Goal: Task Accomplishment & Management: Manage account settings

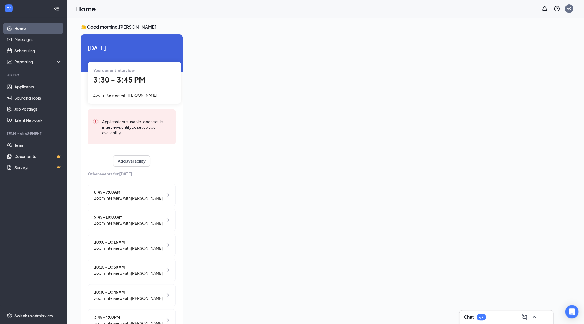
click at [131, 78] on span "3:30 - 3:45 PM" at bounding box center [119, 79] width 52 height 9
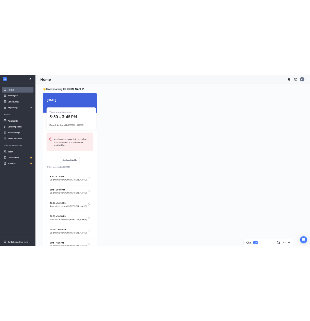
scroll to position [2, 0]
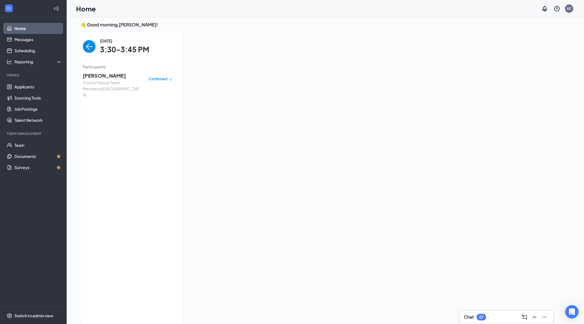
click at [119, 78] on span "[PERSON_NAME]" at bounding box center [112, 76] width 58 height 8
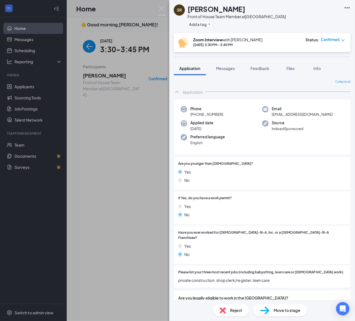
drag, startPoint x: 266, startPoint y: 199, endPoint x: 269, endPoint y: 197, distance: 4.3
click at [266, 199] on div at bounding box center [289, 198] width 114 height 5
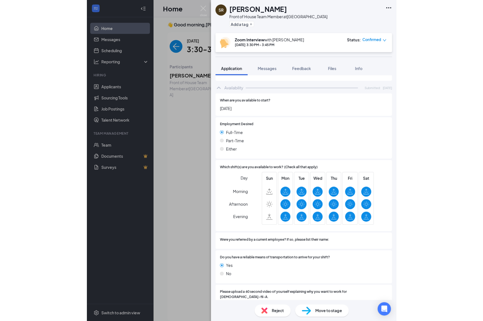
scroll to position [252, 0]
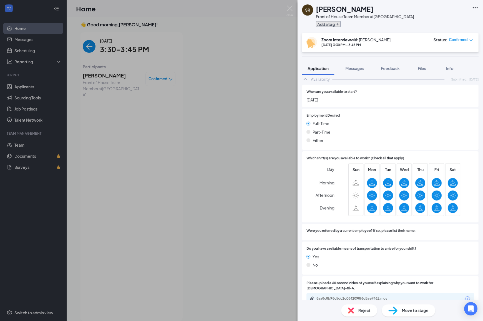
click at [339, 26] on button "Add a tag" at bounding box center [328, 24] width 25 height 6
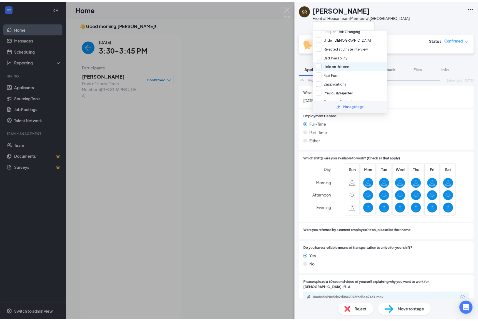
scroll to position [63, 0]
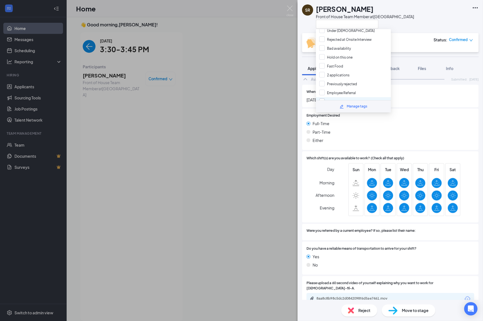
click at [341, 99] on input "Rejected at Zoom Interview" at bounding box center [344, 102] width 51 height 6
checkbox input "true"
drag, startPoint x: 183, startPoint y: 140, endPoint x: 182, endPoint y: 133, distance: 6.4
click at [183, 140] on div "SR [PERSON_NAME] Front of House Team Member at [GEOGRAPHIC_DATA] Interview with…" at bounding box center [241, 160] width 483 height 321
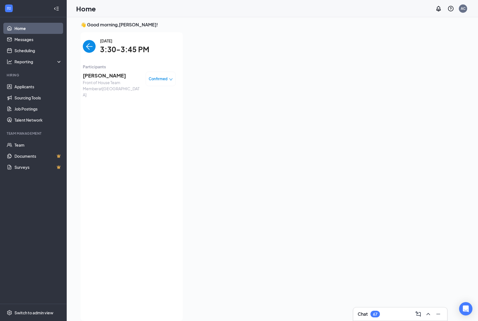
click at [87, 48] on img "back-button" at bounding box center [89, 46] width 13 height 13
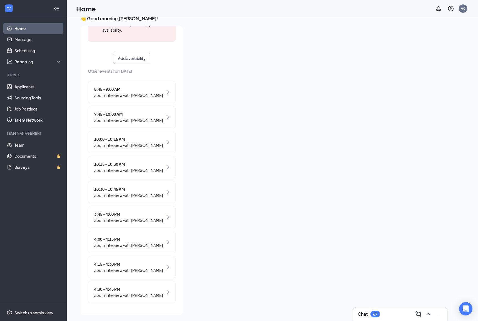
scroll to position [12, 0]
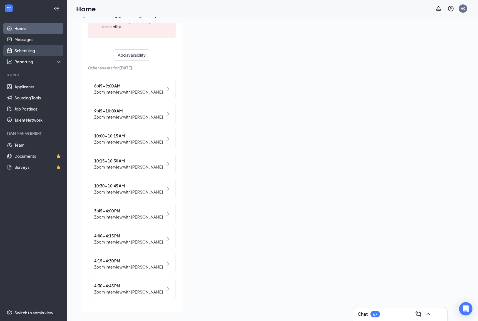
click at [15, 52] on link "Scheduling" at bounding box center [38, 50] width 48 height 11
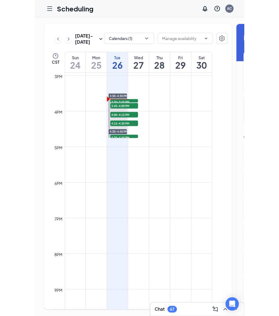
scroll to position [513, 0]
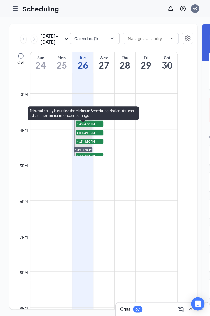
click at [80, 116] on div "This availability is outside the Minimum Scheduling Notice. You can adjust the …" at bounding box center [83, 113] width 111 height 14
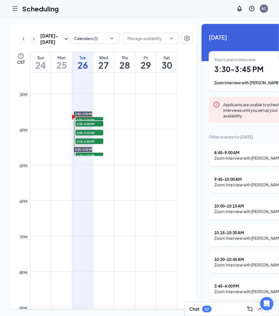
click at [0, 0] on div at bounding box center [0, 0] width 0 height 0
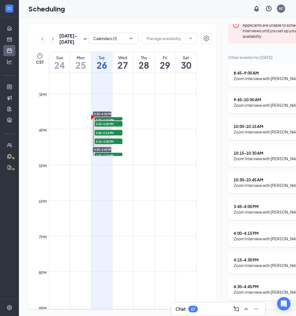
scroll to position [6, 6]
click at [257, 308] on icon "Minimize" at bounding box center [256, 308] width 7 height 7
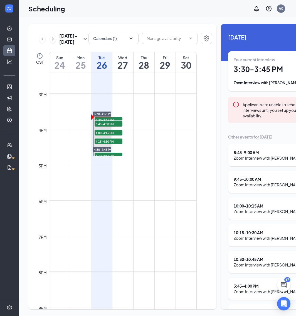
click at [244, 73] on div "Your current interview 3:30 - 3:45 PM Zoom Interview with [PERSON_NAME]" at bounding box center [271, 71] width 77 height 29
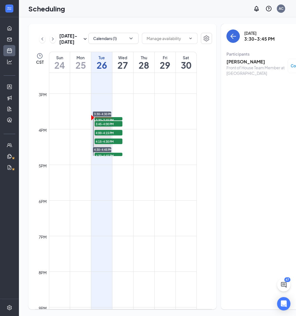
click at [233, 65] on div "Front of House Team Member at [GEOGRAPHIC_DATA]" at bounding box center [255, 70] width 58 height 11
click at [233, 59] on h3 "[PERSON_NAME]" at bounding box center [255, 62] width 58 height 6
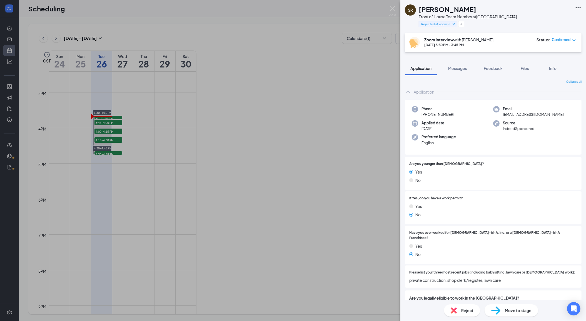
click at [8, 91] on div "SR [PERSON_NAME] Front of House Team Member at [GEOGRAPHIC_DATA] Rejected at Zo…" at bounding box center [293, 160] width 586 height 321
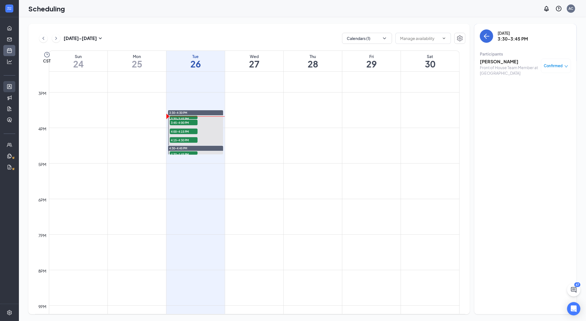
click at [14, 87] on link "Applicants" at bounding box center [17, 86] width 6 height 11
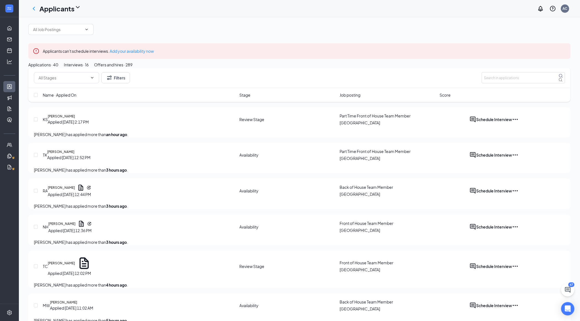
click at [89, 68] on div "Interviews · 16" at bounding box center [76, 65] width 25 height 6
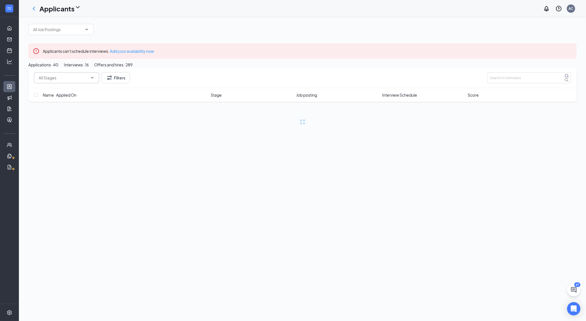
click at [93, 80] on icon "ChevronDown" at bounding box center [92, 78] width 4 height 4
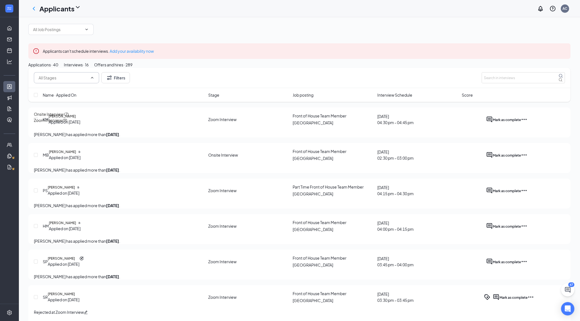
click at [67, 123] on div "Zoom Interview (9)" at bounding box center [50, 120] width 33 height 6
type input "Zoom Interview (9)"
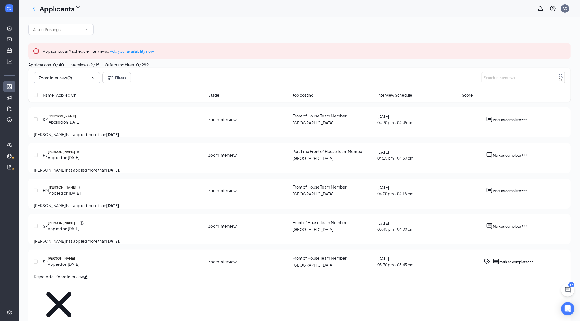
click at [354, 98] on span "Interview Schedule" at bounding box center [395, 95] width 35 height 6
click at [354, 102] on div "Name · Applied On Stage Job posting Interview Schedule Score" at bounding box center [299, 95] width 543 height 14
click at [354, 98] on span "Interview Schedule" at bounding box center [395, 95] width 35 height 6
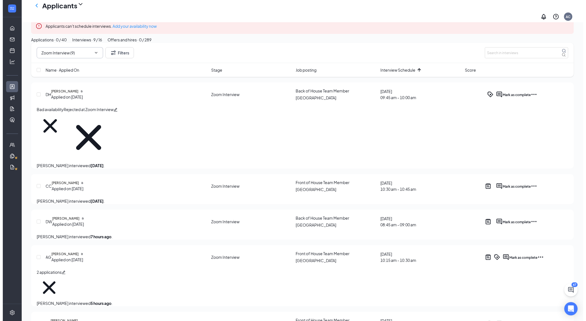
scroll to position [37, 0]
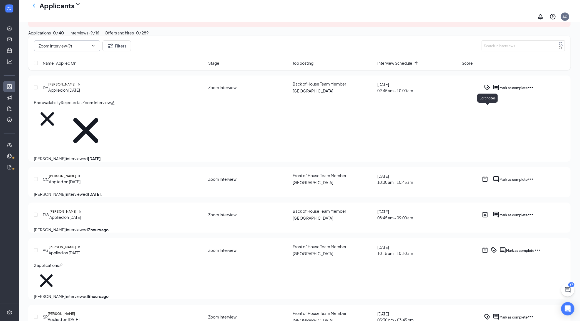
click at [354, 84] on icon "Note" at bounding box center [482, 84] width 0 height 0
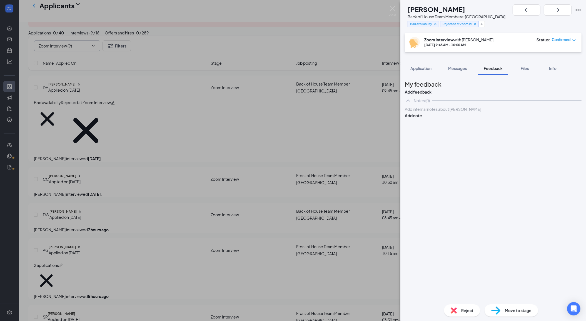
click at [354, 311] on span "Reject" at bounding box center [467, 311] width 12 height 6
checkbox input "true"
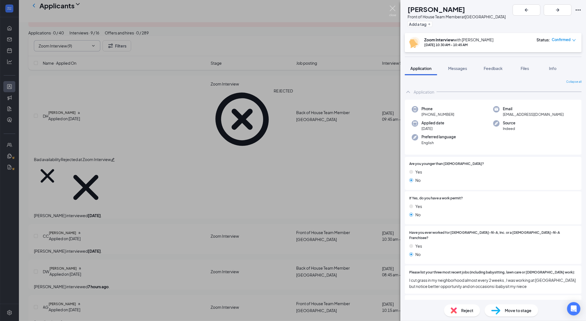
click at [354, 13] on img at bounding box center [392, 11] width 7 height 11
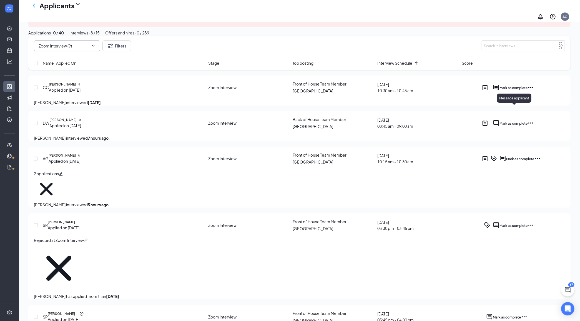
click at [354, 91] on icon "ActiveChat" at bounding box center [496, 87] width 7 height 7
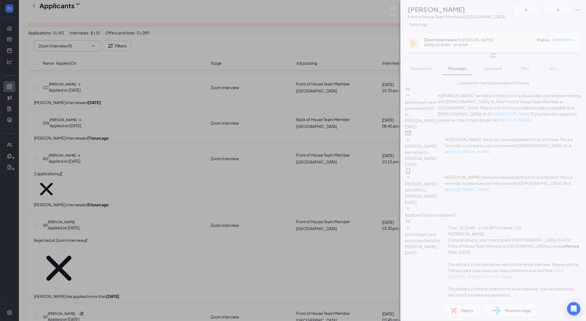
scroll to position [149, 0]
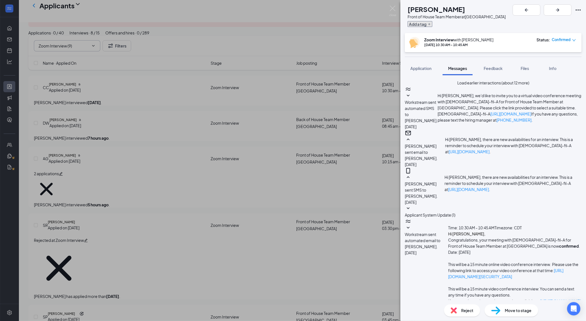
click at [354, 25] on button "Add a tag" at bounding box center [420, 24] width 25 height 6
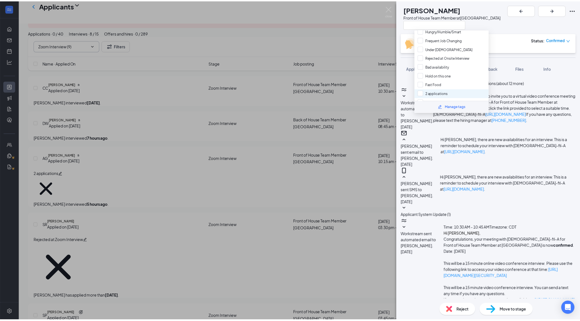
scroll to position [63, 0]
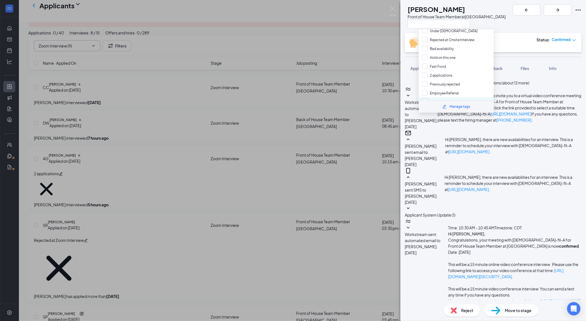
click at [354, 99] on input "Rejected at Zoom Interview" at bounding box center [447, 102] width 51 height 6
checkbox input "true"
click at [354, 309] on span "Reject" at bounding box center [467, 311] width 12 height 6
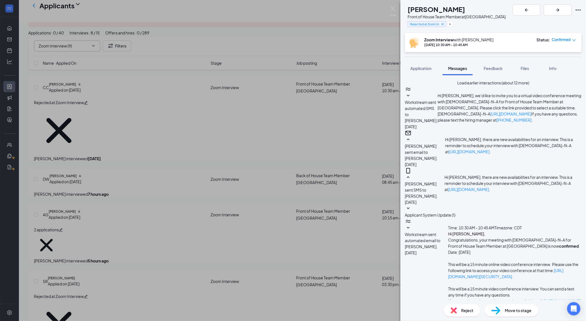
checkbox input "true"
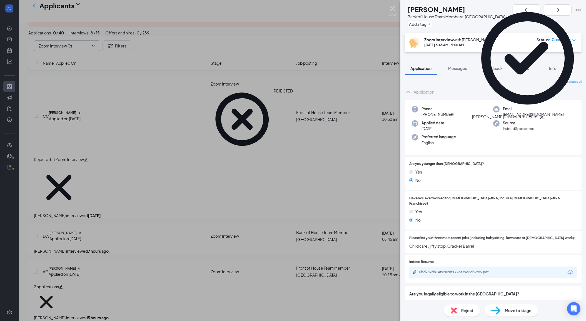
click at [354, 12] on img at bounding box center [392, 11] width 7 height 11
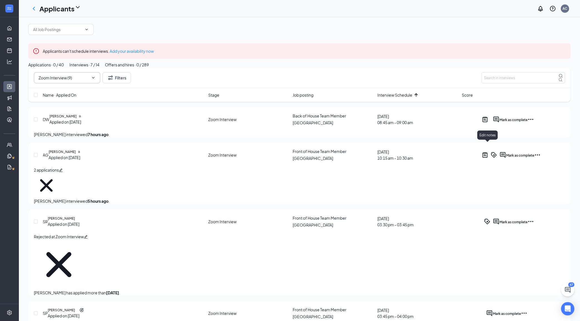
click at [354, 123] on icon "ActiveNote" at bounding box center [485, 119] width 7 height 7
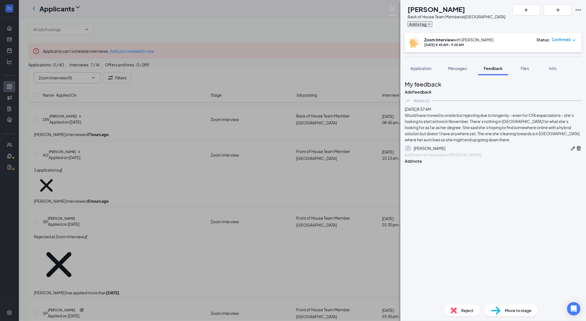
click at [354, 25] on button "Add a tag" at bounding box center [420, 24] width 25 height 6
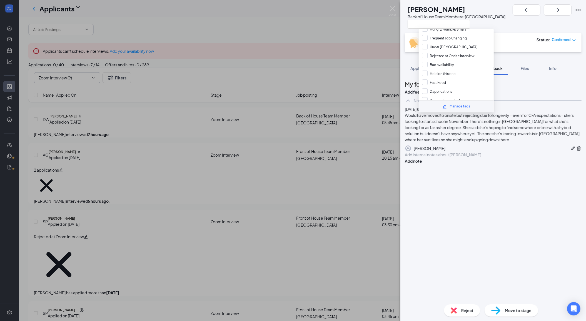
scroll to position [63, 0]
click at [354, 99] on input "Rejected at Zoom Interview" at bounding box center [447, 102] width 51 height 6
checkbox input "true"
click at [354, 9] on img at bounding box center [392, 11] width 7 height 11
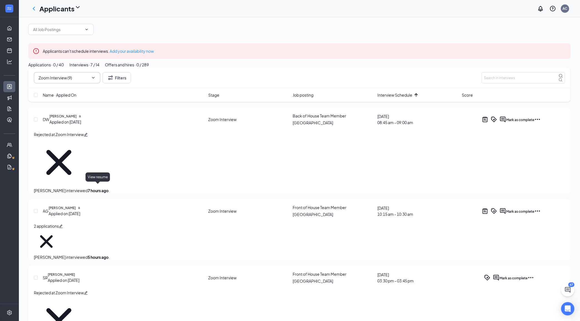
click at [80, 207] on icon "Document" at bounding box center [78, 208] width 1 height 2
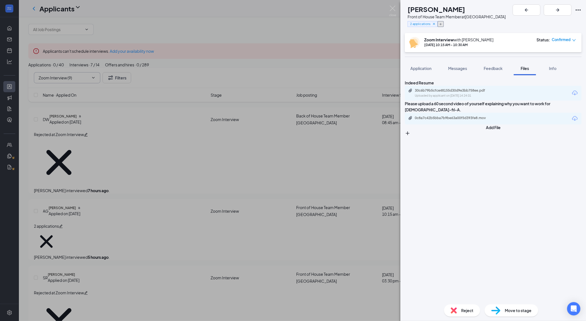
click at [354, 25] on icon "Plus" at bounding box center [440, 24] width 3 height 3
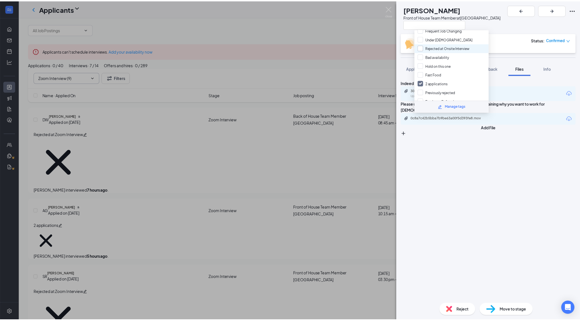
scroll to position [63, 0]
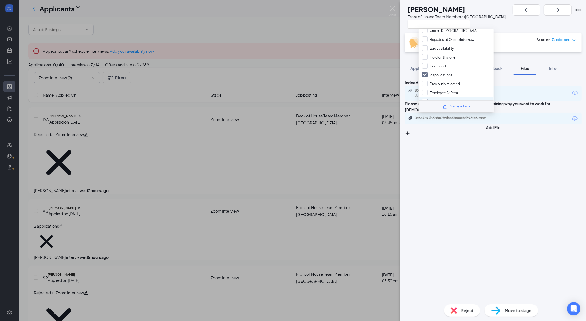
click at [354, 99] on input "Rejected at Zoom Interview" at bounding box center [447, 102] width 51 height 6
checkbox input "true"
click at [354, 191] on div "Indeed Resume 30c6b79b5cfce48155d30d9e3bb758ee.pdf Uploaded by applicant on [DA…" at bounding box center [493, 187] width 186 height 225
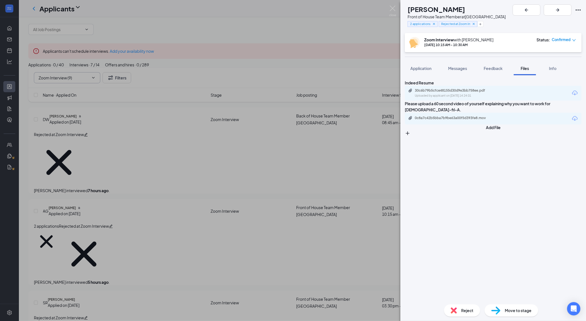
drag, startPoint x: 200, startPoint y: 314, endPoint x: 201, endPoint y: 287, distance: 27.8
click at [200, 311] on div "[PERSON_NAME] Front of House Team Member at [GEOGRAPHIC_DATA] 2 applications Re…" at bounding box center [293, 160] width 586 height 321
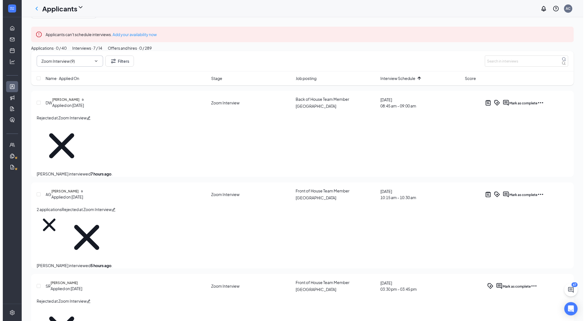
scroll to position [37, 0]
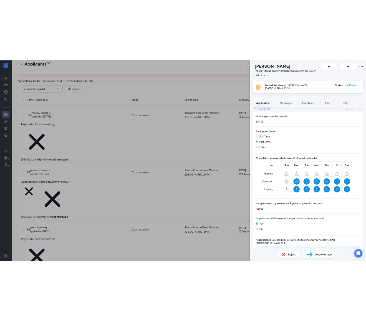
scroll to position [302, 0]
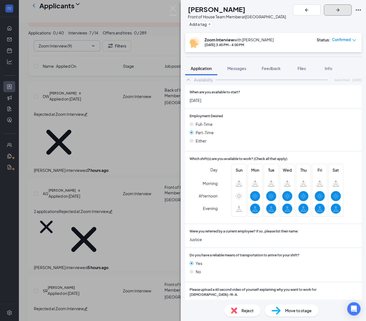
click at [341, 9] on icon "ArrowRight" at bounding box center [338, 10] width 7 height 7
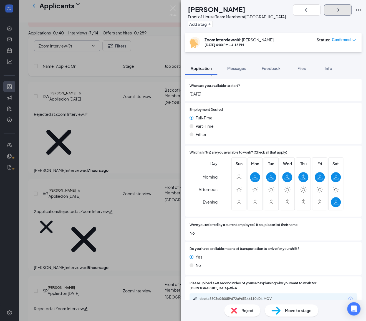
scroll to position [289, 0]
click at [341, 10] on icon "ArrowRight" at bounding box center [338, 10] width 7 height 7
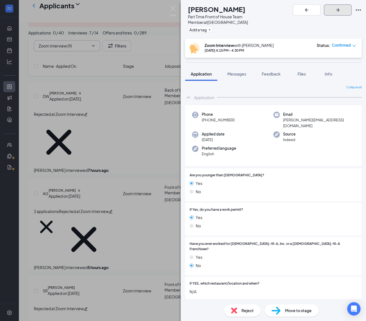
click at [341, 11] on icon "ArrowRight" at bounding box center [338, 10] width 7 height 7
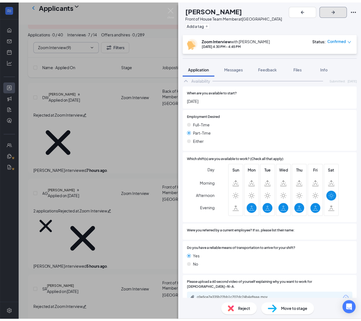
scroll to position [270, 0]
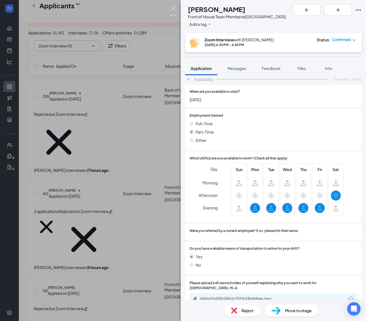
click at [172, 10] on img at bounding box center [173, 11] width 7 height 11
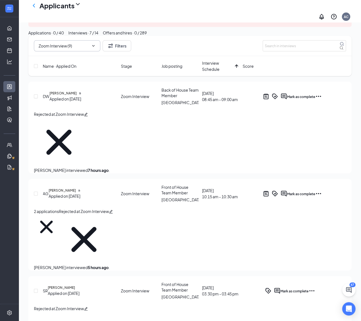
drag, startPoint x: 42, startPoint y: 47, endPoint x: 45, endPoint y: 53, distance: 6.6
click at [44, 36] on div "Applications · 0 / 40" at bounding box center [46, 33] width 36 height 6
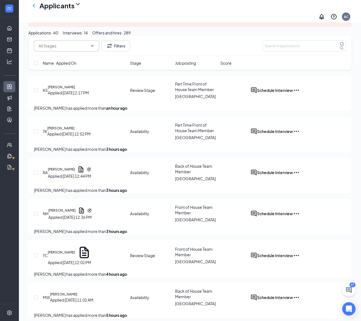
click at [68, 49] on input "text" at bounding box center [63, 46] width 49 height 6
click at [88, 36] on div "Interviews · 14" at bounding box center [75, 33] width 25 height 6
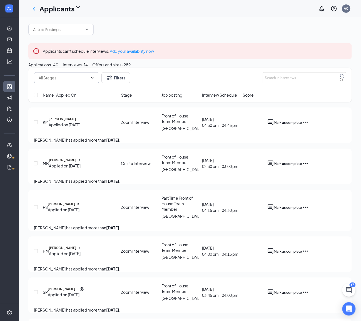
click at [91, 80] on span at bounding box center [92, 78] width 6 height 4
click at [73, 123] on div "Zoom Interview (7)" at bounding box center [67, 120] width 67 height 6
type input "Zoom Interview (7)"
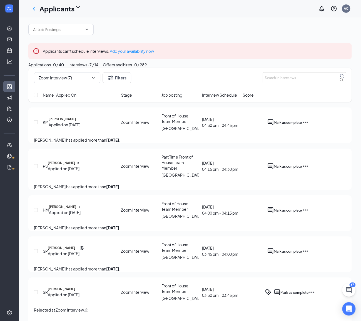
click at [233, 98] on span "Interview Schedule" at bounding box center [219, 95] width 35 height 6
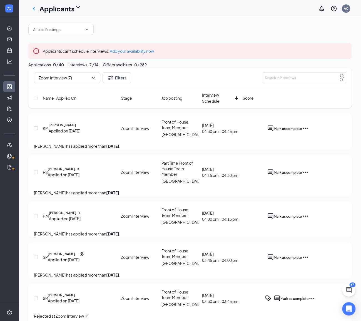
click at [222, 104] on span "Interview Schedule" at bounding box center [217, 98] width 31 height 12
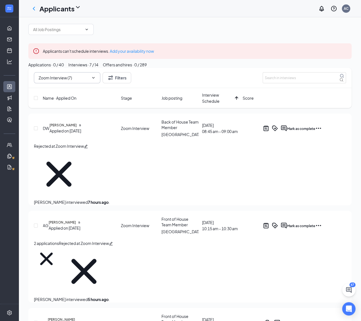
click at [90, 78] on icon "Cross" at bounding box center [90, 78] width 0 height 0
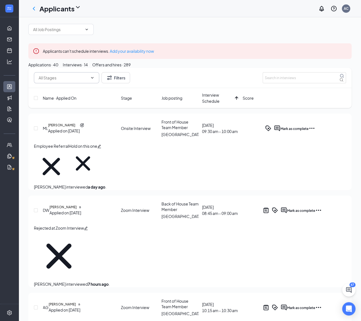
click at [94, 80] on icon "ChevronDown" at bounding box center [92, 78] width 4 height 4
click at [69, 116] on div "Onsite Interview (7)" at bounding box center [51, 114] width 35 height 6
type input "Onsite Interview (7)"
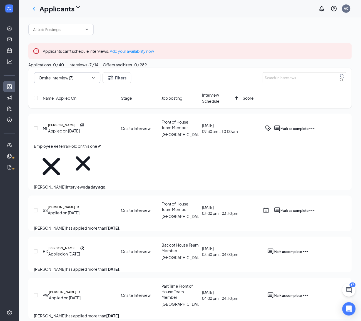
click at [210, 104] on span "Interview Schedule" at bounding box center [217, 98] width 31 height 12
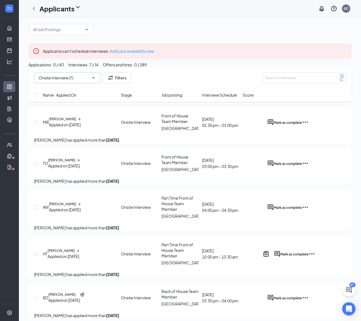
click at [217, 98] on span "Interview Schedule" at bounding box center [219, 95] width 35 height 6
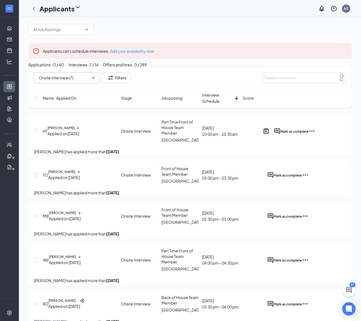
click at [212, 104] on span "Interview Schedule" at bounding box center [217, 98] width 31 height 12
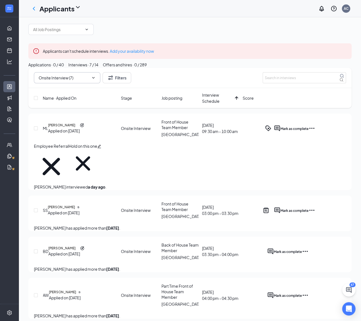
click at [286, 68] on div "Applications · 0 / 40 Interviews · 7 / 14 Offers and hires · 0 / 289" at bounding box center [189, 65] width 323 height 6
click at [314, 68] on div "Applications · 0 / 40 Interviews · 7 / 14 Offers and hires · 0 / 289" at bounding box center [189, 65] width 323 height 6
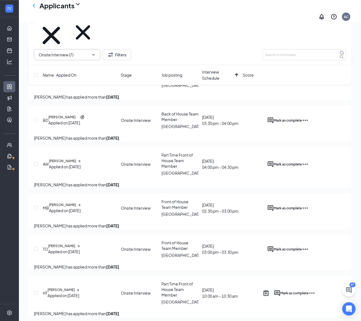
scroll to position [165, 0]
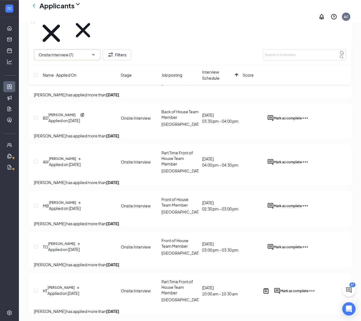
click at [64, 23] on button "Applications · 0 / 40" at bounding box center [46, 20] width 36 height 6
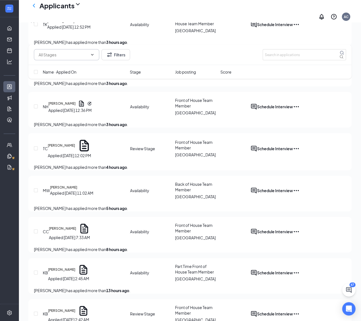
click at [77, 58] on span at bounding box center [66, 54] width 65 height 11
click at [64, 73] on div "Review Stage (6)" at bounding box center [49, 70] width 30 height 6
type input "Review Stage (6)"
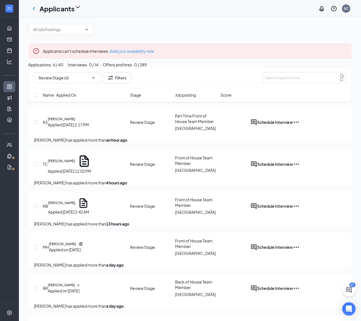
click at [0, 101] on html "Home Messages Scheduling Hiring Applicants Sourcing Tools Job Postings Talent N…" at bounding box center [180, 160] width 361 height 321
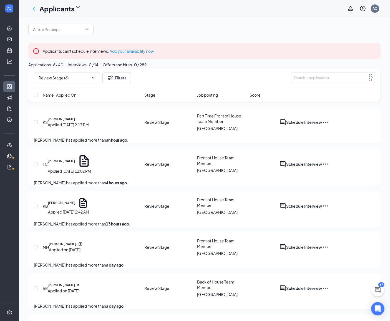
click at [76, 102] on div "Name · Applied On Stage Job posting Score" at bounding box center [204, 95] width 353 height 14
click at [76, 98] on span "Name · Applied On" at bounding box center [60, 95] width 34 height 6
click at [74, 98] on span "Name · Applied On" at bounding box center [60, 95] width 34 height 6
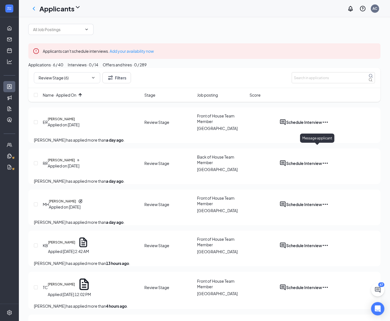
click at [286, 126] on icon "ActiveChat" at bounding box center [283, 122] width 7 height 7
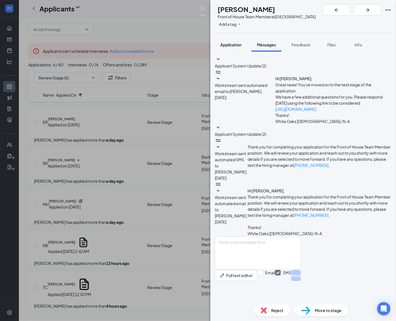
click at [231, 42] on span "Application" at bounding box center [230, 44] width 21 height 5
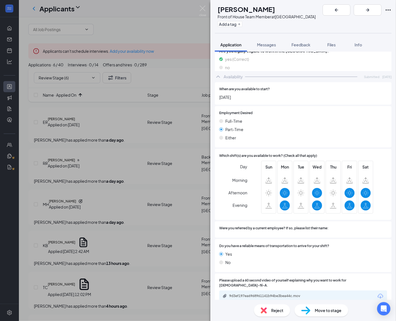
scroll to position [250, 0]
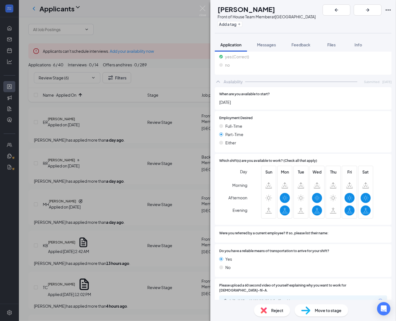
click at [289, 296] on div "9d3ef197ea6968961141b94be3bea44c.mov" at bounding box center [303, 302] width 168 height 12
click at [289, 299] on div "9d3ef197ea6968961141b94be3bea44c.mov" at bounding box center [268, 301] width 78 height 4
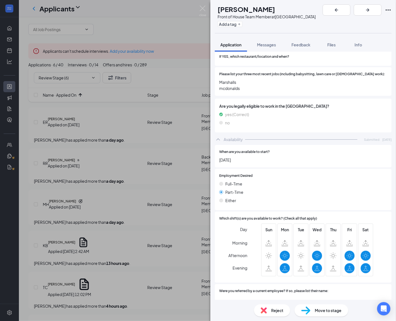
scroll to position [253, 0]
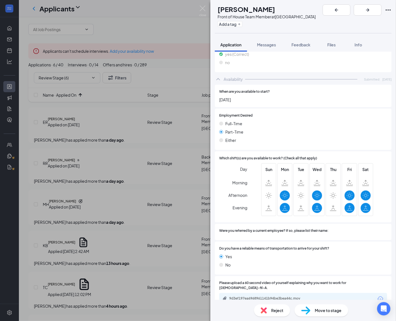
drag, startPoint x: 323, startPoint y: 106, endPoint x: 307, endPoint y: 119, distance: 19.8
click at [323, 109] on div "Employment Desired [DEMOGRAPHIC_DATA] [DEMOGRAPHIC_DATA] Either" at bounding box center [303, 129] width 177 height 41
click at [238, 25] on button "Add a tag" at bounding box center [230, 24] width 25 height 6
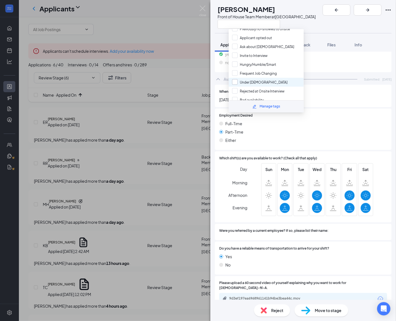
scroll to position [0, 0]
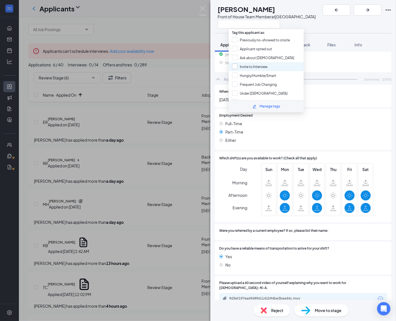
click at [260, 67] on input "Invite to Interview" at bounding box center [250, 67] width 36 height 6
checkbox input "true"
drag, startPoint x: 136, startPoint y: 188, endPoint x: 98, endPoint y: 194, distance: 38.5
click at [136, 188] on div "ER [PERSON_NAME] Front of House Team Member at [GEOGRAPHIC_DATA] Application Me…" at bounding box center [198, 160] width 396 height 321
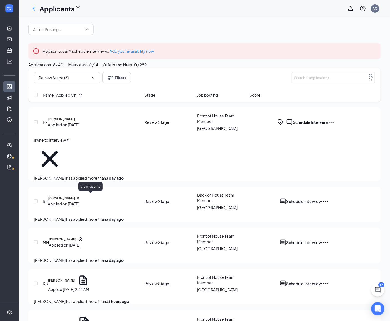
click at [79, 198] on icon "Document" at bounding box center [78, 199] width 1 height 2
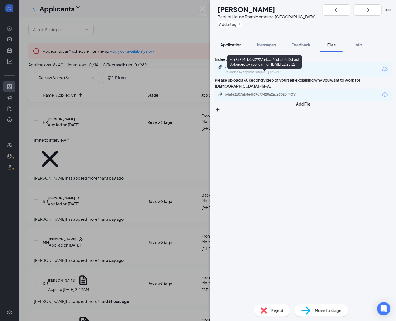
drag, startPoint x: 229, startPoint y: 51, endPoint x: 229, endPoint y: 46, distance: 4.4
click at [229, 51] on button "Application" at bounding box center [231, 45] width 32 height 14
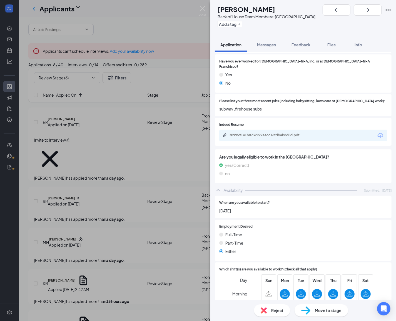
scroll to position [148, 0]
click at [274, 129] on div "709959141b0732927a4cc16fdbab8d0d.pdf" at bounding box center [303, 135] width 168 height 12
click at [264, 133] on div "709959141b0732927a4cc16fdbab8d0d.pdf" at bounding box center [268, 135] width 78 height 4
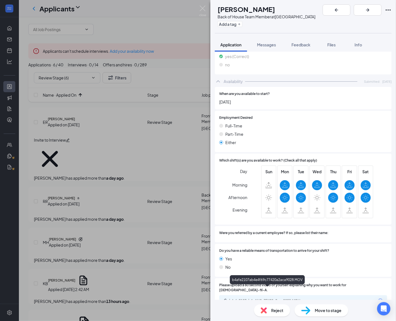
click at [293, 299] on div "b4afe2107ab4e4f69c77420a2aca9028.MOV" at bounding box center [268, 301] width 78 height 4
click at [268, 311] on div "Reject" at bounding box center [272, 310] width 36 height 12
checkbox input "true"
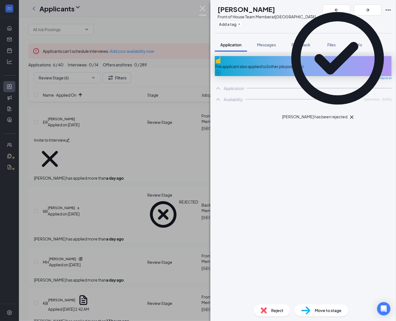
click at [199, 13] on img at bounding box center [202, 11] width 7 height 11
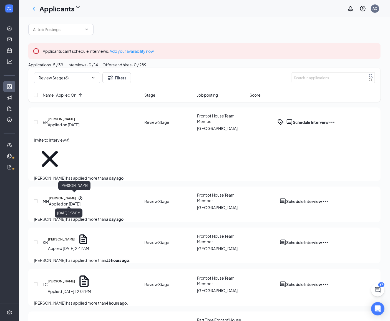
click at [76, 197] on h5 "[PERSON_NAME]" at bounding box center [62, 198] width 27 height 5
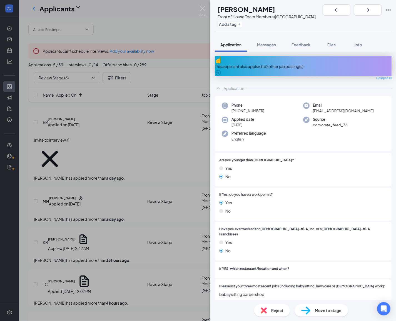
click at [280, 69] on div "This applicant also applied to 2 other job posting(s)" at bounding box center [303, 66] width 177 height 20
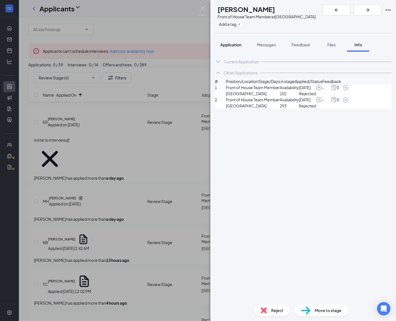
click at [239, 48] on button "Application" at bounding box center [231, 45] width 32 height 14
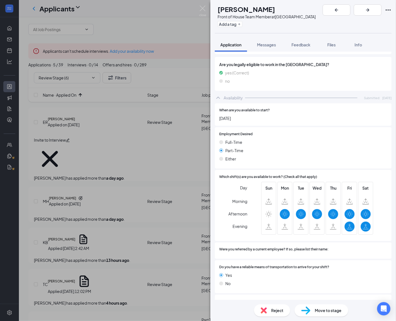
scroll to position [262, 0]
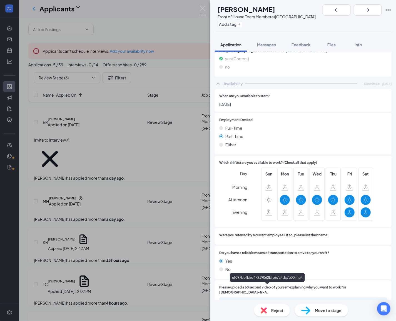
click at [278, 301] on div "ef097bbfb5d47219062bfb67c4dc7e00.mp4" at bounding box center [268, 303] width 90 height 5
click at [277, 311] on span "Reject" at bounding box center [277, 311] width 12 height 6
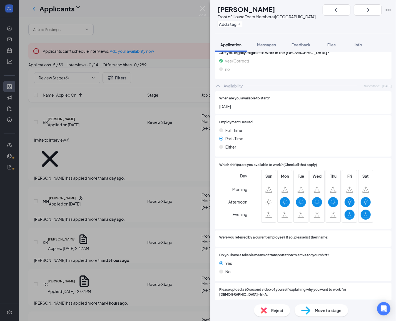
checkbox input "true"
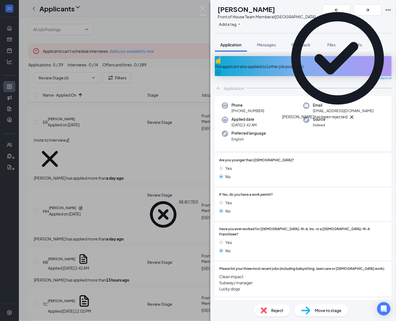
click at [322, 64] on div "This applicant also applied to 1 other job posting(s)" at bounding box center [303, 66] width 177 height 6
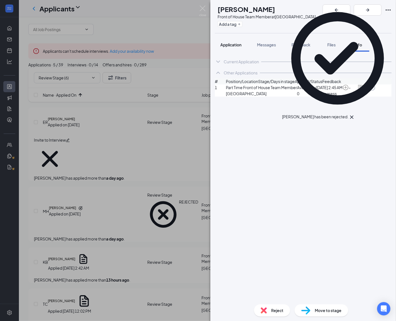
click at [244, 45] on button "Application" at bounding box center [231, 45] width 32 height 14
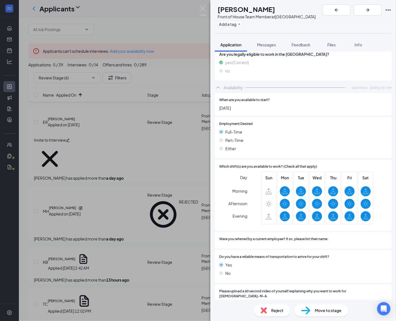
scroll to position [287, 0]
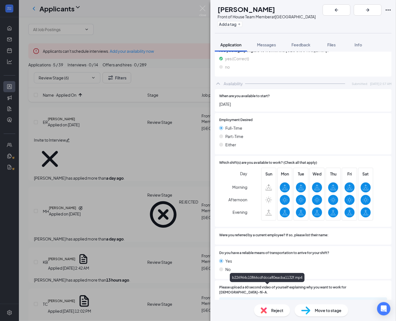
click at [299, 301] on div "b226964c10866cdfdcca80eacba1132f.mp4" at bounding box center [268, 303] width 78 height 4
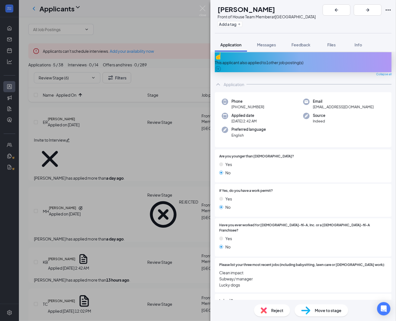
scroll to position [0, 0]
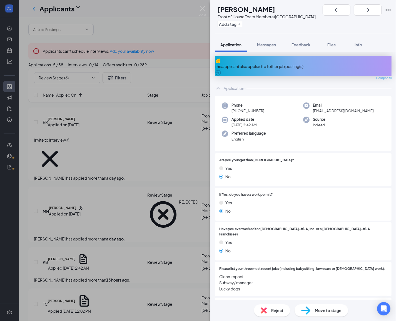
click at [304, 64] on div "This applicant also applied to 1 other job posting(s)" at bounding box center [303, 66] width 177 height 6
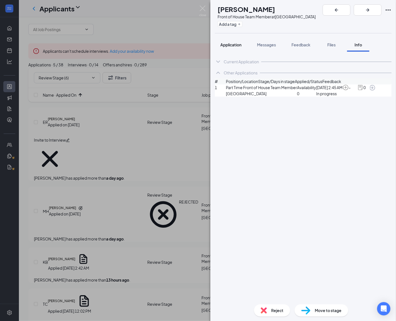
click at [238, 45] on span "Application" at bounding box center [230, 44] width 21 height 5
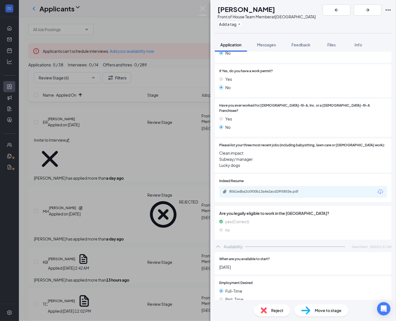
scroll to position [28, 0]
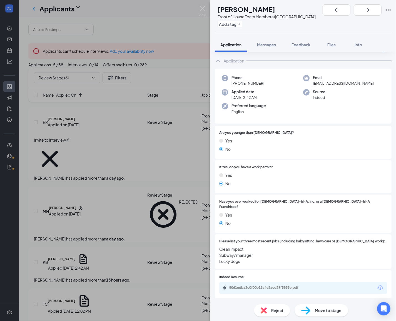
click at [271, 310] on span "Reject" at bounding box center [277, 311] width 12 height 6
checkbox input "true"
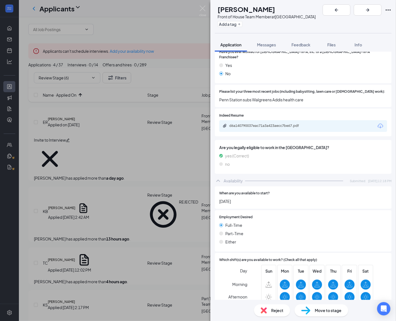
scroll to position [148, 0]
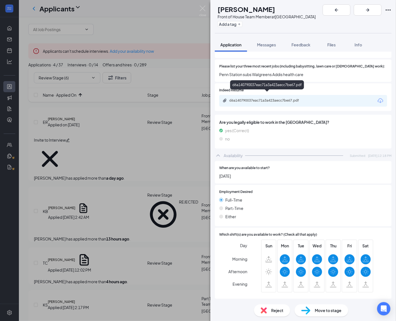
click at [271, 98] on div "d6a140790037eac71a3a423aecc7be67.pdf" at bounding box center [268, 100] width 78 height 4
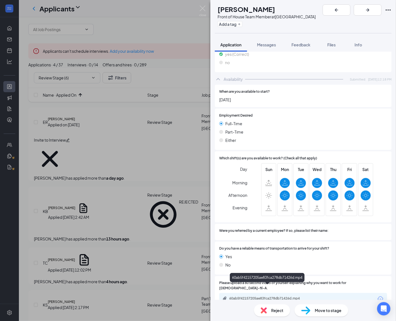
click at [303, 293] on div "60ab5f42157205ae83fca278db71426d.mp4" at bounding box center [303, 299] width 168 height 12
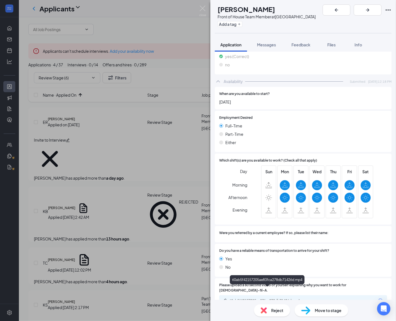
click at [273, 299] on div "60ab5f42157205ae83fca278db71426d.mp4" at bounding box center [268, 301] width 78 height 4
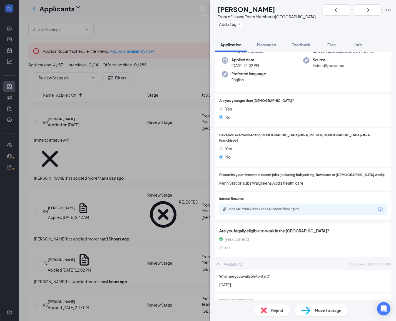
scroll to position [0, 0]
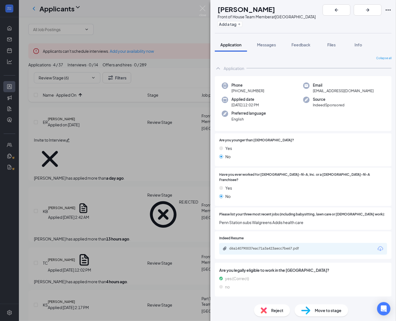
drag, startPoint x: 293, startPoint y: 9, endPoint x: 229, endPoint y: 10, distance: 63.4
click at [229, 10] on div "[PERSON_NAME]" at bounding box center [267, 8] width 98 height 9
copy h1 "[PERSON_NAME]"
drag, startPoint x: 202, startPoint y: 9, endPoint x: 160, endPoint y: 129, distance: 127.8
click at [202, 9] on img at bounding box center [202, 11] width 7 height 11
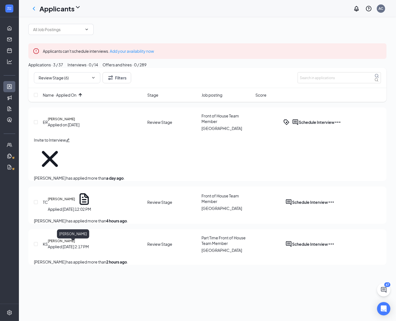
click at [75, 244] on h5 "[PERSON_NAME]" at bounding box center [61, 241] width 27 height 5
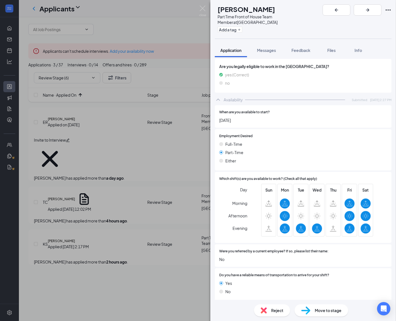
scroll to position [243, 0]
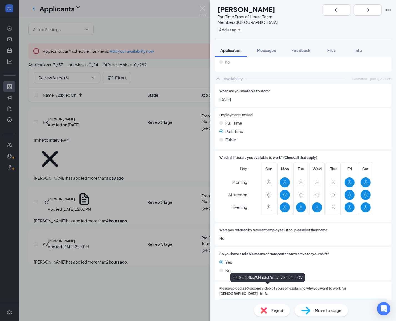
click at [273, 302] on div "ada05a0bffaa934ad537e117a70a334f.MOV" at bounding box center [268, 304] width 78 height 4
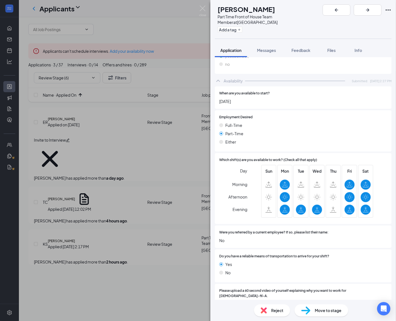
click at [354, 261] on div "Yes" at bounding box center [303, 264] width 168 height 6
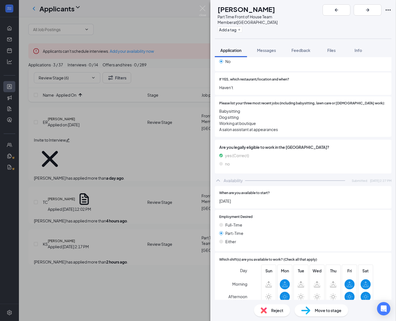
scroll to position [92, 0]
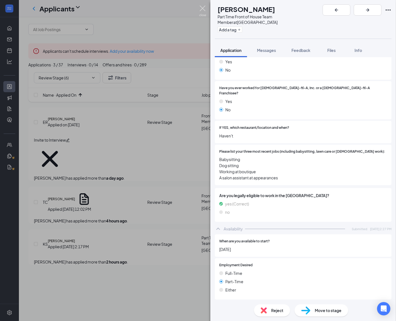
click at [205, 8] on img at bounding box center [202, 11] width 7 height 11
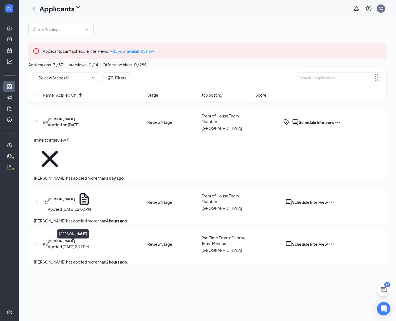
click at [66, 244] on h5 "[PERSON_NAME]" at bounding box center [61, 241] width 27 height 5
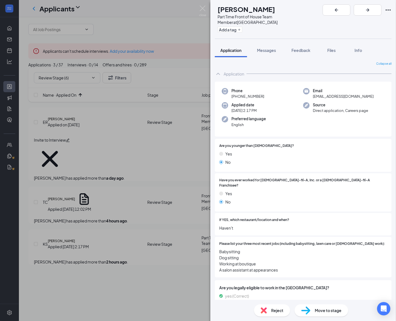
click at [261, 309] on img at bounding box center [264, 311] width 6 height 6
checkbox input "true"
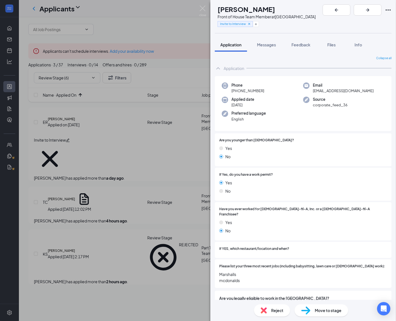
click at [72, 209] on div "ER [PERSON_NAME] Front of House Team Member at [GEOGRAPHIC_DATA] Invite to Inte…" at bounding box center [198, 160] width 396 height 321
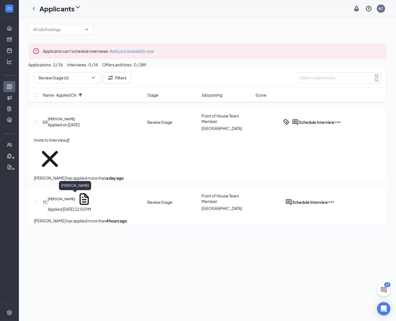
click at [75, 198] on h5 "[PERSON_NAME]" at bounding box center [61, 199] width 27 height 5
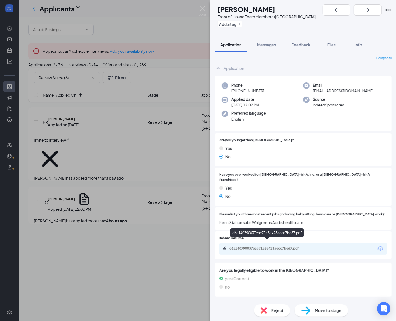
click at [275, 246] on div "d6a140790037eac71a3a423aecc7be67.pdf" at bounding box center [268, 248] width 90 height 5
click at [242, 24] on button "Add a tag" at bounding box center [230, 24] width 25 height 6
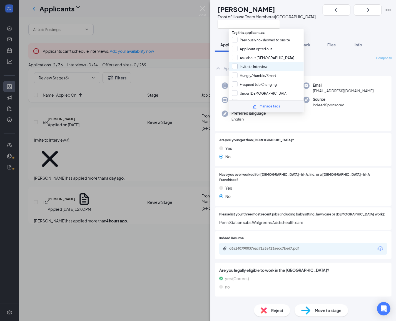
click at [259, 65] on input "Invite to Interview" at bounding box center [250, 67] width 36 height 6
checkbox input "true"
click at [324, 70] on div "Application" at bounding box center [303, 68] width 177 height 11
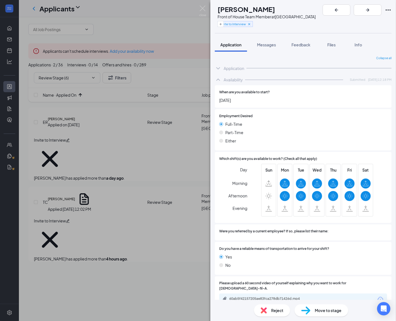
scroll to position [5, 0]
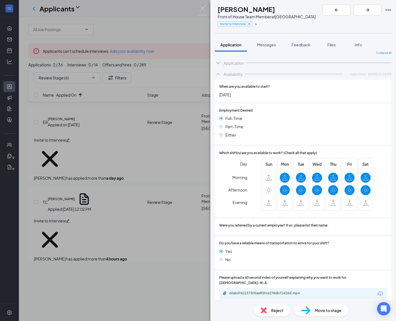
click at [62, 271] on div "TC [PERSON_NAME] Front of House Team Member at [GEOGRAPHIC_DATA] Invite to Inte…" at bounding box center [198, 160] width 396 height 321
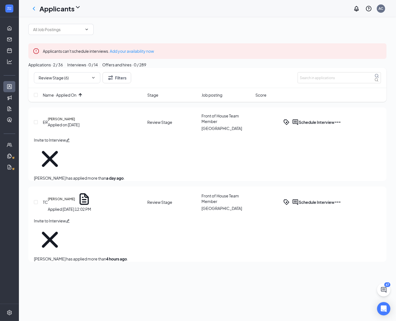
click at [98, 68] on button "Interviews · 0 / 14" at bounding box center [82, 65] width 31 height 6
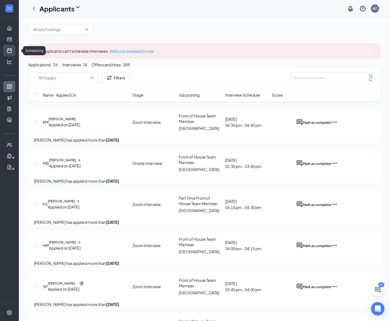
click at [14, 53] on link "Scheduling" at bounding box center [17, 50] width 6 height 11
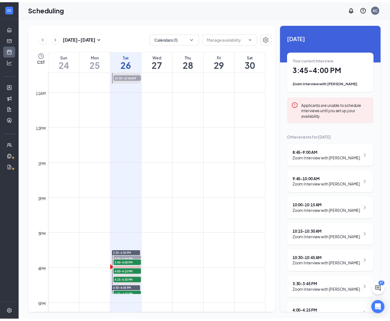
scroll to position [310, 0]
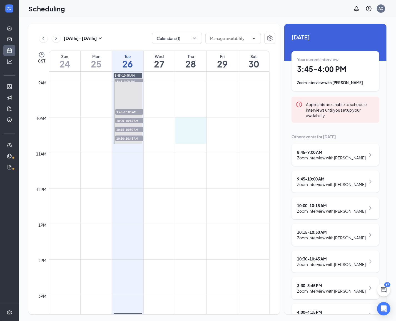
drag, startPoint x: 201, startPoint y: 119, endPoint x: 199, endPoint y: 137, distance: 17.8
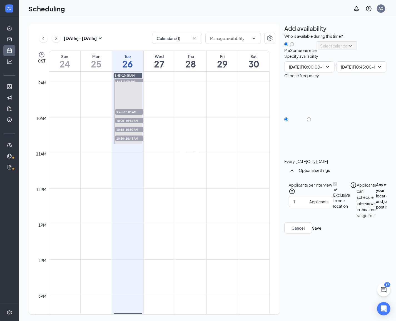
type input "10:00 AM"
type input "10:45 AM"
click at [311, 121] on input "Only [DATE]" at bounding box center [309, 120] width 4 height 4
radio input "true"
radio input "false"
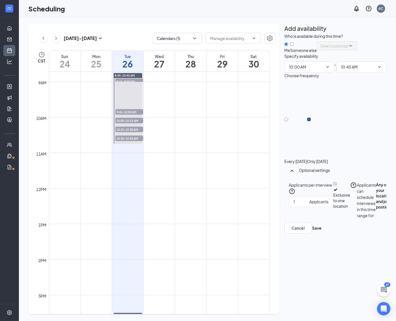
click at [203, 119] on icon "Cross" at bounding box center [190, 132] width 29 height 29
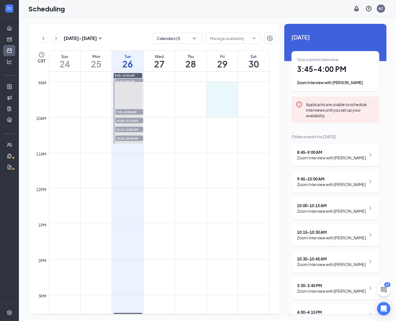
drag, startPoint x: 218, startPoint y: 85, endPoint x: 224, endPoint y: 108, distance: 24.3
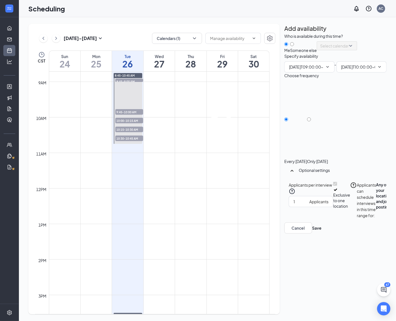
type input "09:00 AM"
type input "10:00 AM"
click at [229, 89] on icon "Cross" at bounding box center [222, 96] width 15 height 15
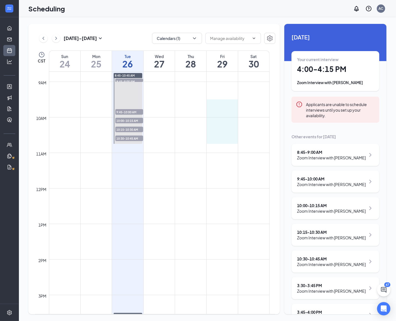
drag, startPoint x: 219, startPoint y: 104, endPoint x: 216, endPoint y: 139, distance: 35.4
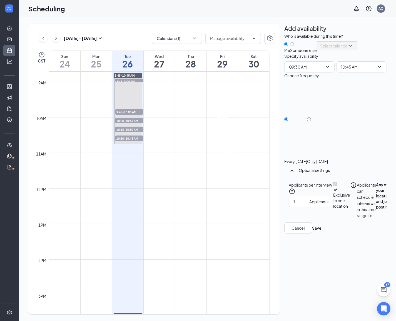
click at [328, 159] on div "Only [DATE]" at bounding box center [317, 162] width 21 height 6
click at [311, 121] on input "Only [DATE]" at bounding box center [309, 120] width 4 height 4
radio input "true"
radio input "false"
click at [234, 100] on icon "Cross" at bounding box center [222, 114] width 29 height 29
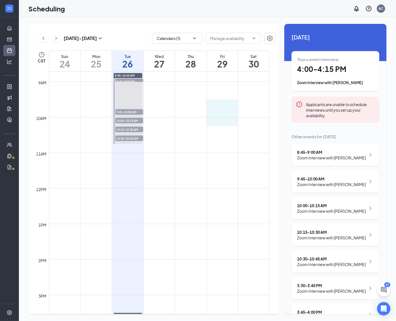
drag, startPoint x: 228, startPoint y: 101, endPoint x: 226, endPoint y: 117, distance: 16.2
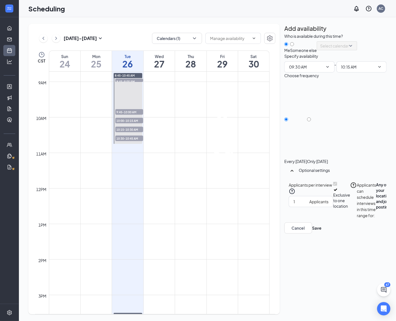
click at [235, 103] on icon "Cross" at bounding box center [222, 114] width 29 height 29
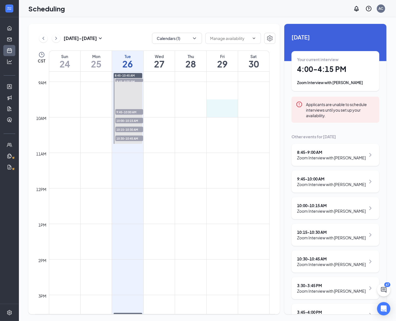
drag, startPoint x: 233, startPoint y: 101, endPoint x: 234, endPoint y: 114, distance: 13.4
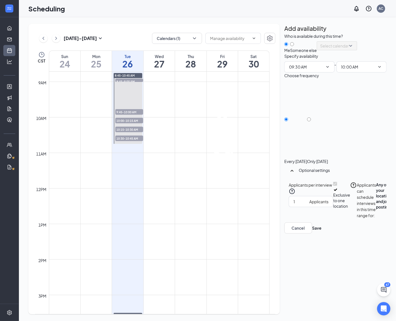
click at [328, 159] on div at bounding box center [317, 159] width 21 height 0
click at [328, 159] on div "Only [DATE]" at bounding box center [317, 162] width 21 height 6
click at [311, 121] on input "Only [DATE]" at bounding box center [309, 120] width 4 height 4
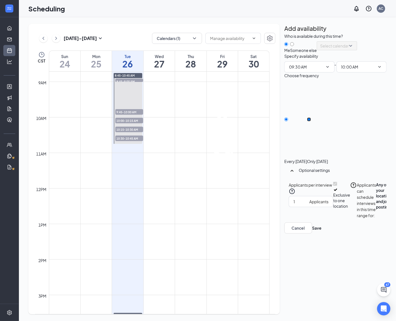
radio input "true"
radio input "false"
click at [236, 103] on icon "Cross" at bounding box center [222, 114] width 29 height 29
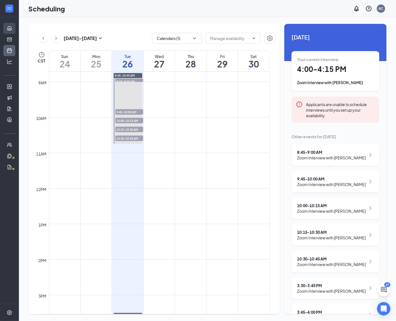
click at [14, 29] on link "Home" at bounding box center [17, 28] width 6 height 11
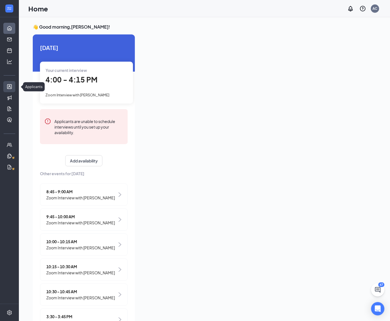
click at [14, 84] on link "Applicants" at bounding box center [17, 86] width 6 height 11
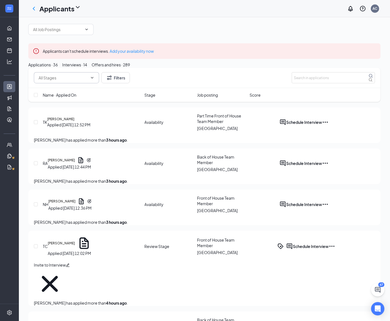
click at [83, 81] on input "text" at bounding box center [63, 78] width 49 height 6
click at [64, 123] on div "Review Stage (2)" at bounding box center [49, 120] width 30 height 6
type input "Review Stage (2)"
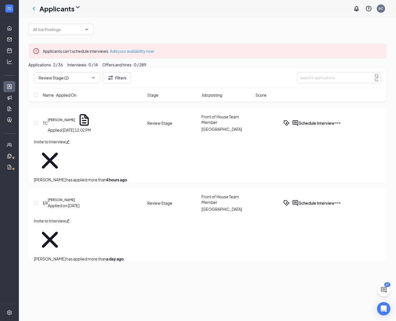
click at [98, 68] on div "Interviews · 0 / 14" at bounding box center [82, 65] width 31 height 6
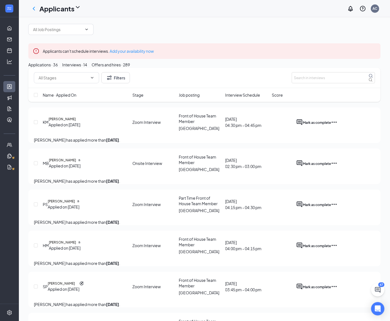
click at [228, 98] on span "Interview Schedule" at bounding box center [243, 95] width 35 height 6
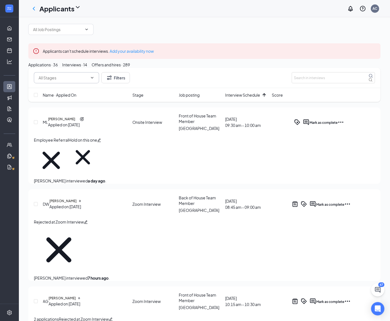
click at [87, 81] on input "text" at bounding box center [63, 78] width 49 height 6
click at [67, 123] on div "Zoom Interview (7)" at bounding box center [50, 120] width 33 height 6
type input "Zoom Interview (7)"
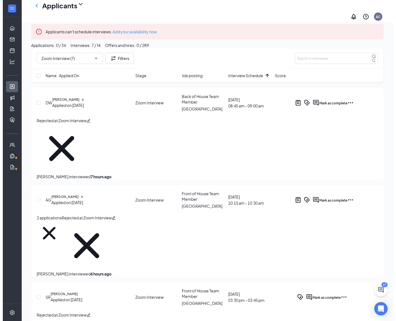
scroll to position [37, 0]
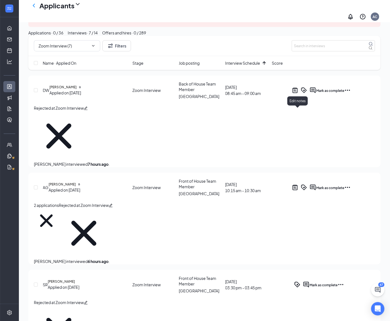
click at [299, 94] on icon "ActiveNote" at bounding box center [295, 90] width 7 height 7
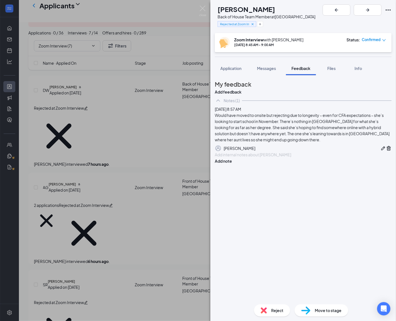
click at [285, 309] on div "Reject" at bounding box center [272, 310] width 36 height 12
checkbox input "true"
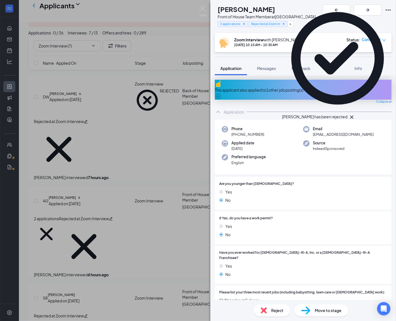
click at [278, 311] on span "Reject" at bounding box center [277, 311] width 12 height 6
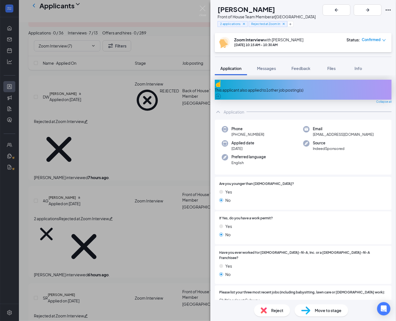
checkbox input "true"
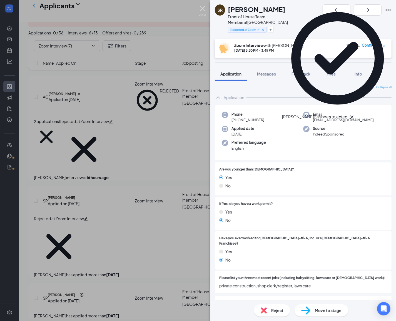
click at [202, 9] on img at bounding box center [202, 11] width 7 height 11
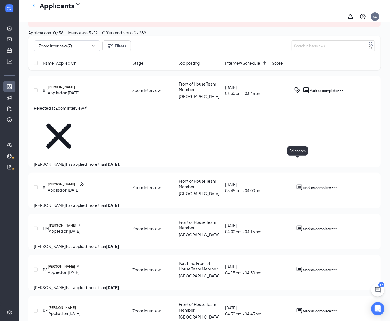
click at [292, 184] on icon "Note" at bounding box center [292, 184] width 0 height 0
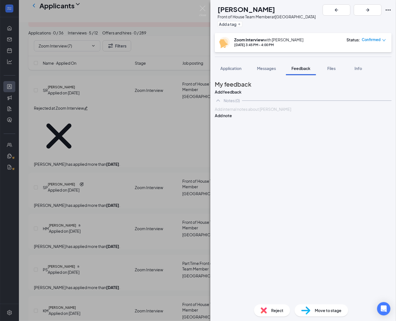
click at [269, 112] on div at bounding box center [303, 109] width 176 height 6
click at [232, 119] on button "Add note" at bounding box center [223, 116] width 17 height 6
click at [113, 185] on div "SP [PERSON_NAME] Front of House Team Member at [GEOGRAPHIC_DATA] Add a tag Zoom…" at bounding box center [198, 160] width 396 height 321
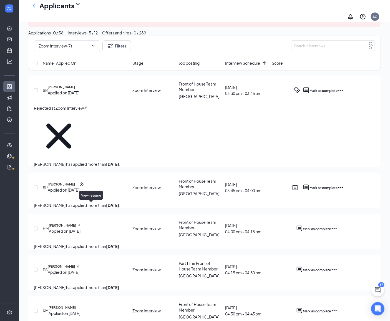
click at [81, 224] on icon "Document" at bounding box center [79, 225] width 2 height 2
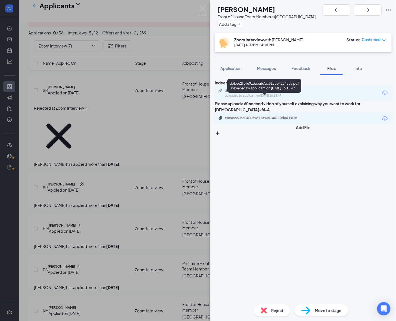
click at [273, 98] on div "Uploaded by applicant on [DATE] 16:15:47" at bounding box center [266, 96] width 83 height 4
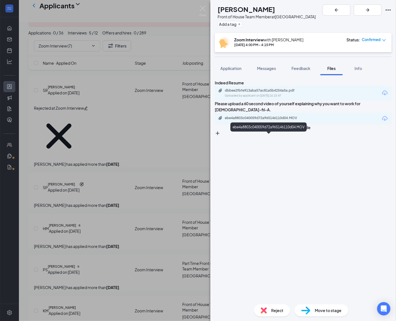
click at [280, 120] on div "ebe4a8803c040059d72a965146110d04.MOV" at bounding box center [264, 118] width 78 height 4
click at [304, 166] on div "Indeed Resume dbbee2fbfe913aba57ac81a5b4254a5a.pdf Uploaded by applicant on [DA…" at bounding box center [303, 187] width 186 height 225
click at [227, 70] on span "Application" at bounding box center [230, 68] width 21 height 5
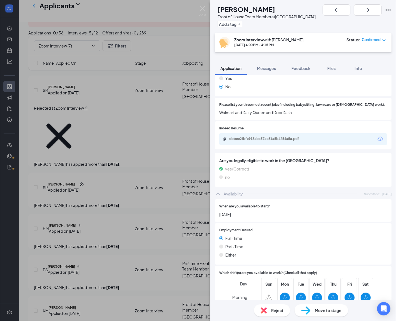
scroll to position [66, 0]
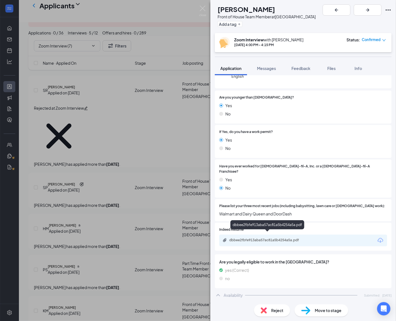
click at [273, 238] on div "dbbee2fbfe913aba57ac81a5b4254a5a.pdf" at bounding box center [268, 240] width 78 height 4
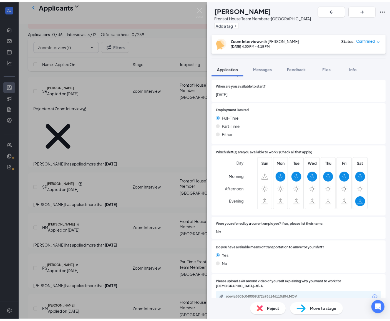
scroll to position [286, 0]
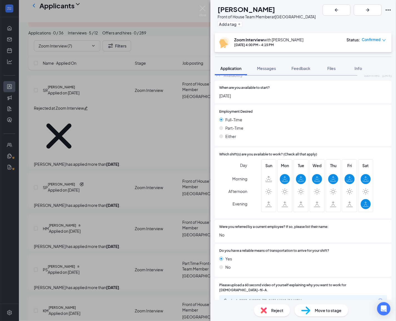
click at [167, 76] on div "HM [PERSON_NAME] Front of House Team Member at [GEOGRAPHIC_DATA] Add a tag Zoom…" at bounding box center [198, 160] width 396 height 321
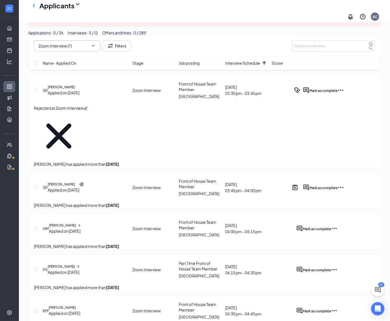
click at [90, 46] on icon "Cross" at bounding box center [90, 46] width 0 height 0
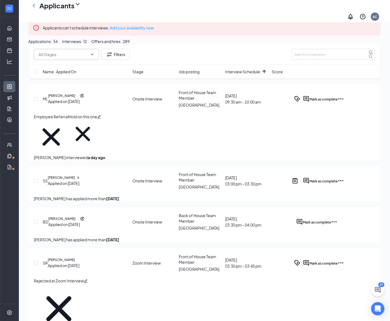
scroll to position [37, 0]
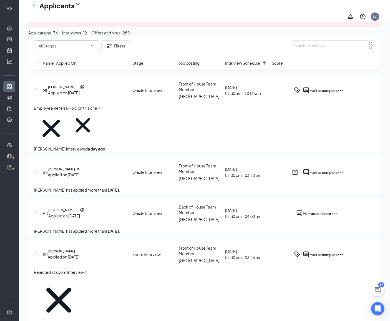
click at [354, 68] on div "Applicants can't schedule interviews. Add your availability now Applications · …" at bounding box center [204, 284] width 371 height 599
click at [9, 8] on icon "Expand" at bounding box center [8, 9] width 2 height 4
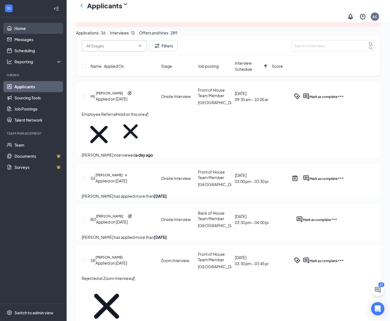
click at [26, 28] on link "Home" at bounding box center [38, 28] width 48 height 11
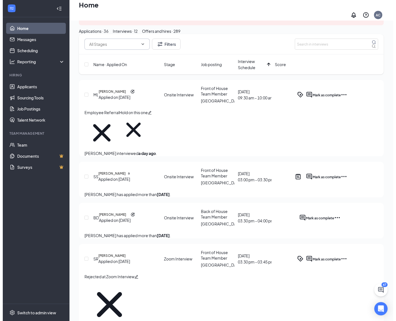
scroll to position [12, 0]
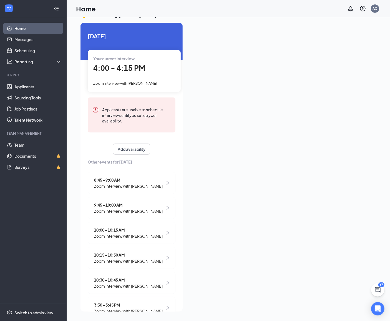
click at [152, 86] on div "Zoom Interview with [PERSON_NAME]" at bounding box center [134, 83] width 82 height 6
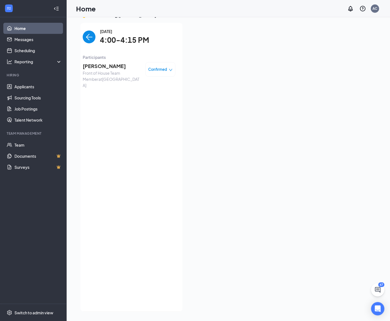
click at [97, 65] on span "[PERSON_NAME]" at bounding box center [112, 66] width 58 height 8
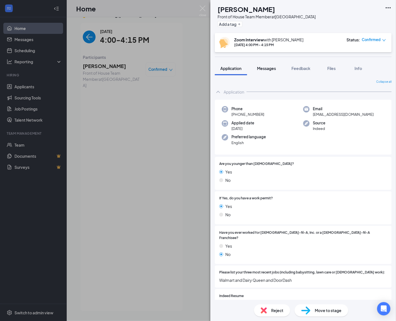
click at [269, 64] on button "Messages" at bounding box center [266, 68] width 30 height 14
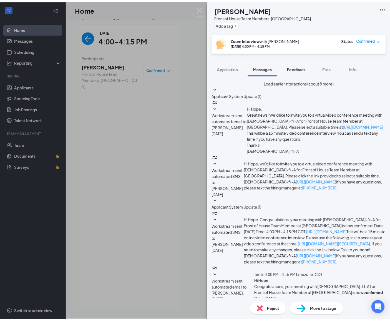
scroll to position [95, 0]
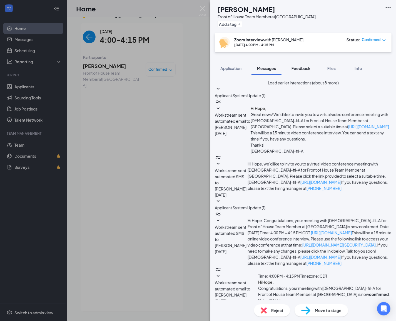
click at [298, 70] on span "Feedback" at bounding box center [300, 68] width 19 height 5
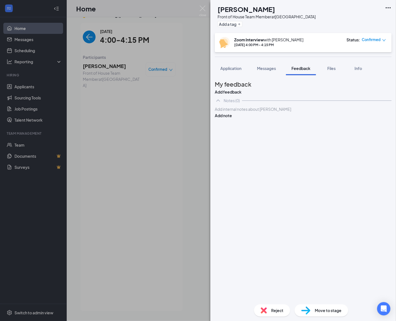
click at [297, 112] on div at bounding box center [303, 109] width 176 height 6
click at [232, 119] on button "Add note" at bounding box center [223, 116] width 17 height 6
click at [39, 90] on div "HM [PERSON_NAME] Front of House Team Member at [GEOGRAPHIC_DATA] Add a tag Zoom…" at bounding box center [198, 160] width 396 height 321
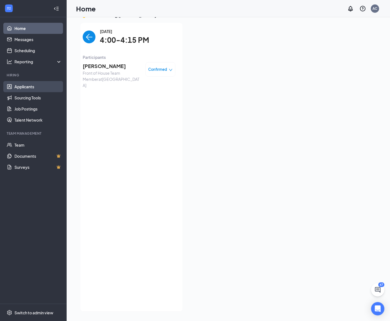
click at [42, 88] on link "Applicants" at bounding box center [38, 86] width 48 height 11
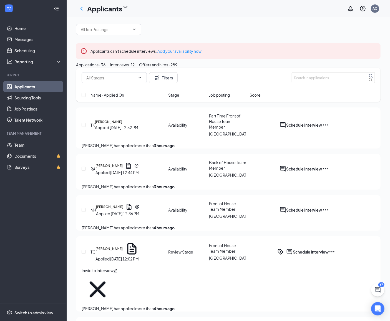
click at [354, 35] on div at bounding box center [228, 29] width 305 height 11
click at [135, 68] on div "Interviews · 12" at bounding box center [122, 65] width 25 height 6
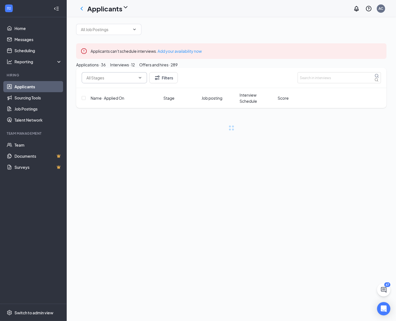
click at [139, 80] on span at bounding box center [140, 78] width 6 height 4
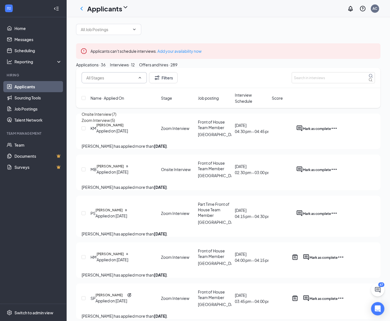
click at [115, 123] on div "Zoom Interview (5)" at bounding box center [98, 120] width 33 height 6
type input "Zoom Interview (5)"
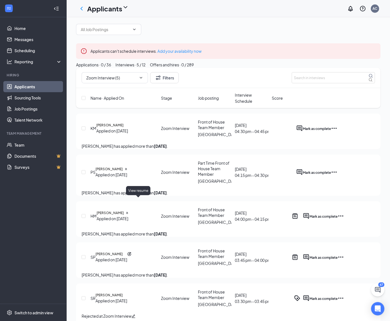
click at [127, 170] on icon "Document" at bounding box center [126, 169] width 2 height 2
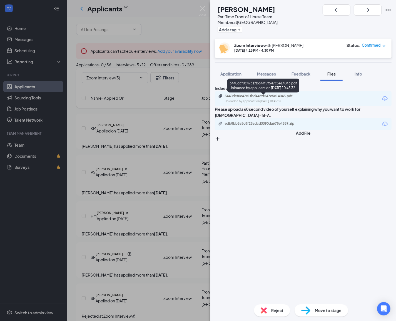
click at [267, 98] on div "3440dcf0c47c1fbd44f9f547c5e14043.pdf" at bounding box center [264, 96] width 78 height 4
click at [278, 19] on div "Part Time Front of House Team Member at [GEOGRAPHIC_DATA]" at bounding box center [269, 19] width 102 height 11
click at [236, 71] on span "Application" at bounding box center [230, 73] width 21 height 5
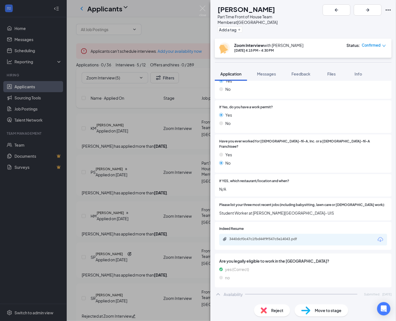
scroll to position [111, 0]
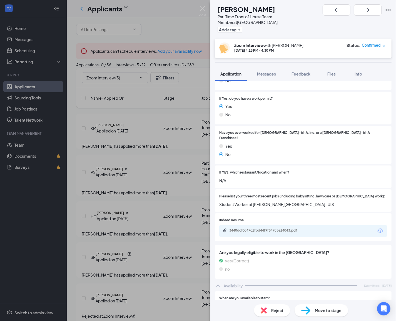
click at [349, 103] on div "Yes" at bounding box center [303, 106] width 168 height 6
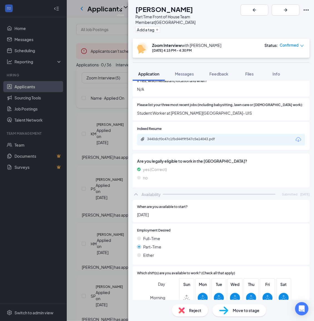
scroll to position [201, 0]
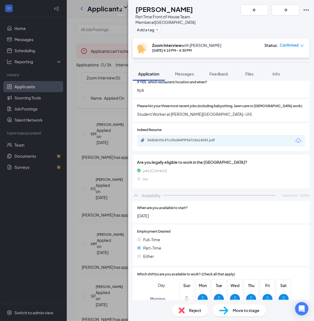
click at [178, 138] on div "3440dcf0c47c1fbd44f9f547c5e14043.pdf" at bounding box center [186, 140] width 78 height 4
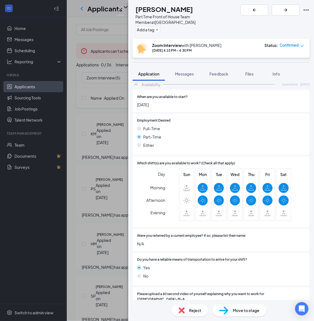
scroll to position [310, 0]
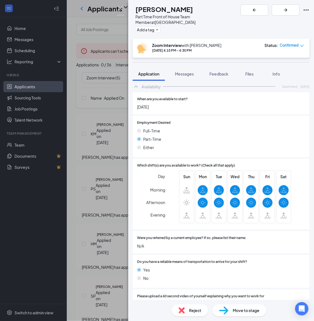
click at [248, 311] on div "Move to stage" at bounding box center [239, 310] width 54 height 12
radio input "true"
radio input "false"
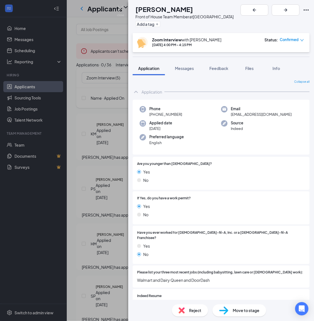
click at [252, 17] on div "HM [PERSON_NAME] Front of House Team Member at [GEOGRAPHIC_DATA] Add a tag" at bounding box center [221, 16] width 186 height 33
click at [121, 11] on img at bounding box center [120, 11] width 7 height 11
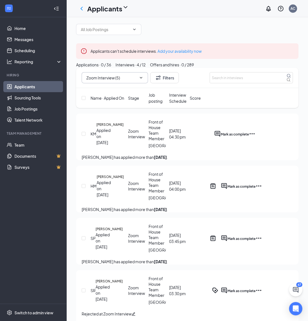
click at [138, 78] on icon "Cross" at bounding box center [138, 78] width 0 height 0
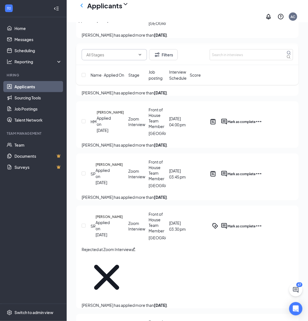
scroll to position [185, 0]
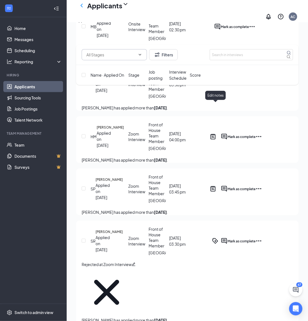
click at [210, 78] on icon "Note" at bounding box center [210, 78] width 0 height 0
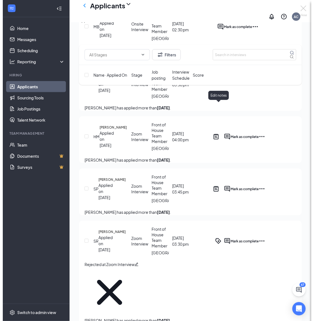
scroll to position [181, 0]
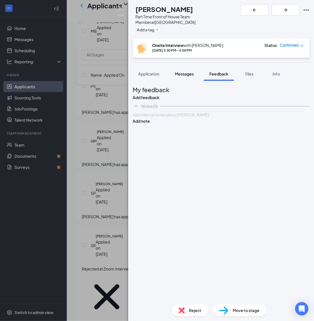
click at [188, 71] on span "Messages" at bounding box center [184, 73] width 19 height 5
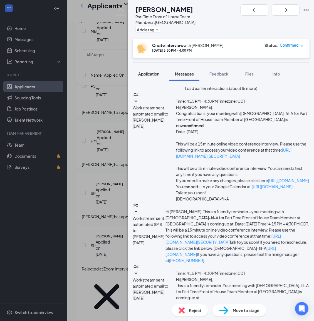
scroll to position [39, 0]
click at [161, 67] on button "Application" at bounding box center [149, 74] width 32 height 14
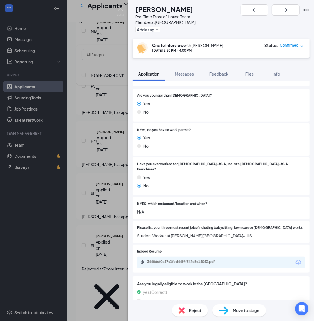
scroll to position [148, 0]
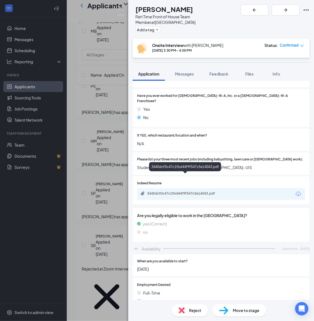
click at [179, 191] on div "3440dcf0c47c1fbd44f9f547c5e14043.pdf" at bounding box center [185, 193] width 90 height 5
drag, startPoint x: 294, startPoint y: 128, endPoint x: 272, endPoint y: 142, distance: 25.6
click at [294, 141] on span "N/A" at bounding box center [221, 144] width 168 height 6
click at [182, 188] on div "3440dcf0c47c1fbd44f9f547c5e14043.pdf" at bounding box center [221, 194] width 168 height 12
click at [186, 191] on div "3440dcf0c47c1fbd44f9f547c5e14043.pdf" at bounding box center [186, 193] width 78 height 4
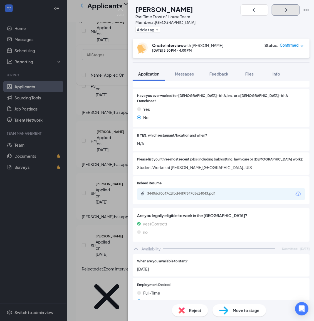
click at [291, 13] on button "button" at bounding box center [285, 9] width 28 height 11
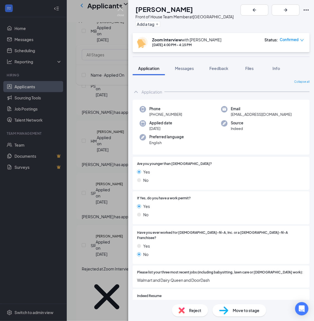
click at [121, 10] on img at bounding box center [120, 11] width 7 height 11
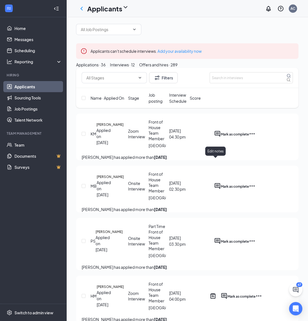
click at [210, 131] on icon "Note" at bounding box center [210, 131] width 0 height 0
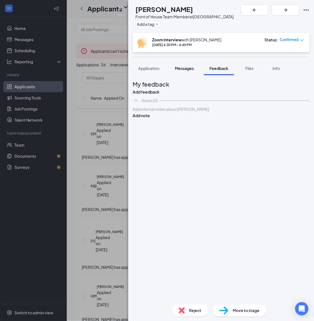
click at [193, 68] on span "Messages" at bounding box center [184, 68] width 19 height 5
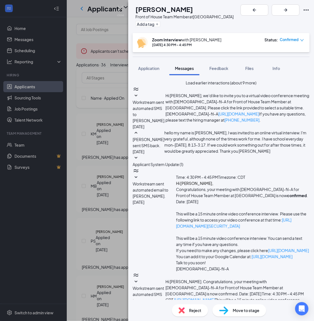
scroll to position [217, 0]
click at [230, 69] on button "Feedback" at bounding box center [219, 68] width 30 height 14
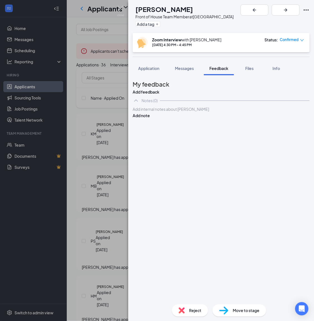
drag, startPoint x: 264, startPoint y: 210, endPoint x: 168, endPoint y: 148, distance: 114.4
click at [264, 209] on div "My feedback Add feedback Notes (0) Add internal notes about [PERSON_NAME] Add n…" at bounding box center [221, 190] width 177 height 220
click at [261, 203] on div "My feedback Add feedback Notes (0) Add internal notes about [PERSON_NAME] Add n…" at bounding box center [221, 190] width 177 height 220
drag, startPoint x: 151, startPoint y: 69, endPoint x: 161, endPoint y: 77, distance: 13.2
click at [151, 69] on span "Application" at bounding box center [148, 68] width 21 height 5
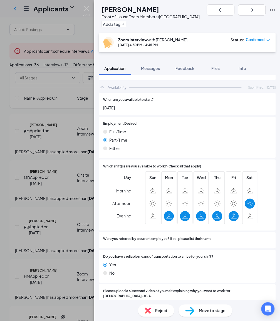
scroll to position [270, 0]
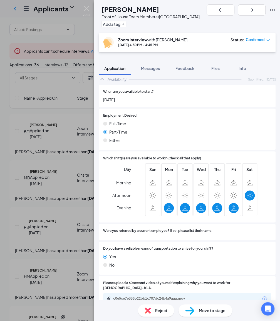
drag, startPoint x: 233, startPoint y: 266, endPoint x: 229, endPoint y: 280, distance: 14.6
click at [233, 266] on div "Do you have a reliable means of transportation to arrive for your shift? Yes No" at bounding box center [187, 258] width 177 height 33
click at [161, 311] on span "Reject" at bounding box center [161, 311] width 12 height 6
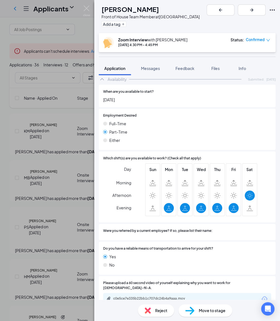
checkbox input "true"
type textarea "H"
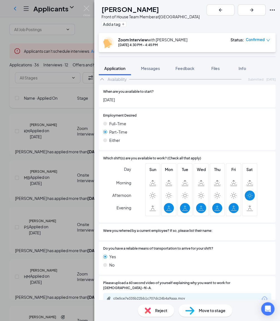
type textarea "It was a pleasure meeting you. We encourage you to reapply after December. Than…"
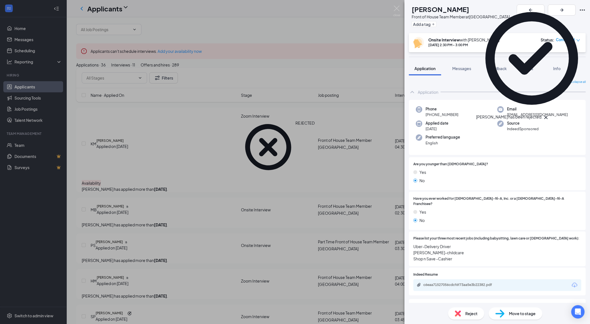
click at [354, 28] on div "MB [PERSON_NAME] Front of House Team Member at [GEOGRAPHIC_DATA] Add a tag Onsi…" at bounding box center [295, 162] width 590 height 324
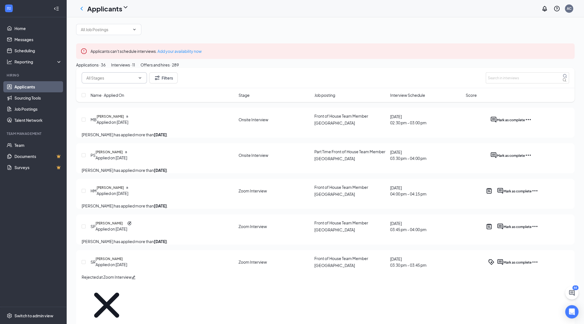
click at [123, 81] on input "text" at bounding box center [110, 78] width 49 height 6
click at [108, 123] on div "Zoom Interview (4)" at bounding box center [98, 120] width 33 height 6
type input "Zoom Interview (4)"
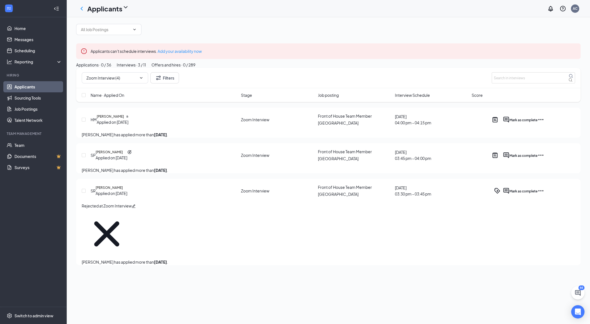
click at [354, 98] on span "Interview Schedule" at bounding box center [411, 95] width 35 height 6
click at [354, 102] on div "Name · Applied On Stage Job posting Interview Schedule Score" at bounding box center [328, 95] width 504 height 14
click at [354, 98] on span "Interview Schedule" at bounding box center [411, 95] width 35 height 6
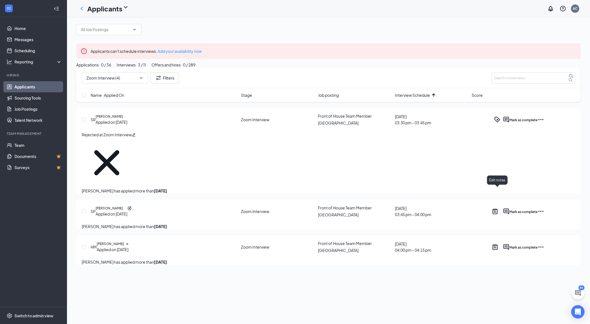
click at [354, 208] on icon "ActiveNote" at bounding box center [494, 211] width 7 height 7
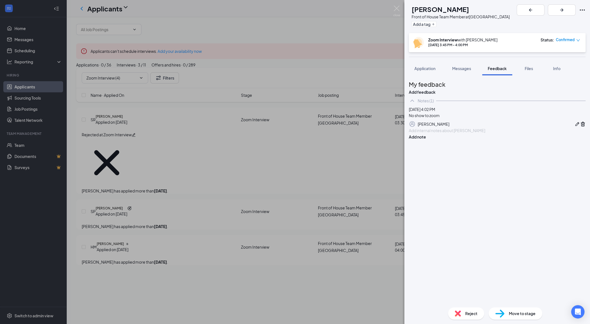
click at [354, 311] on span "Reject" at bounding box center [471, 313] width 12 height 6
checkbox input "true"
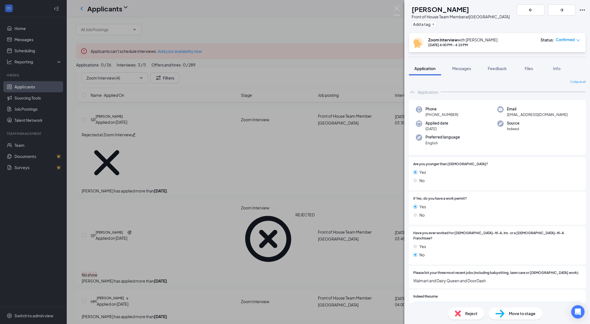
click at [354, 311] on div "Reject" at bounding box center [466, 313] width 36 height 12
checkbox input "true"
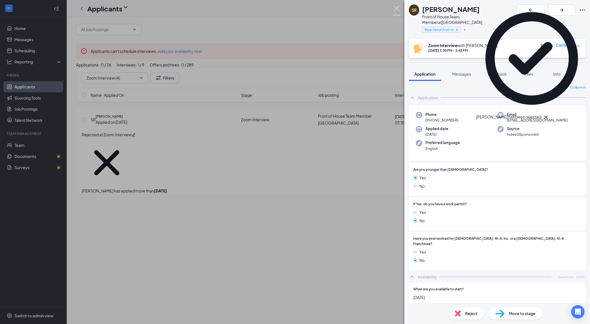
click at [354, 10] on img at bounding box center [396, 11] width 7 height 11
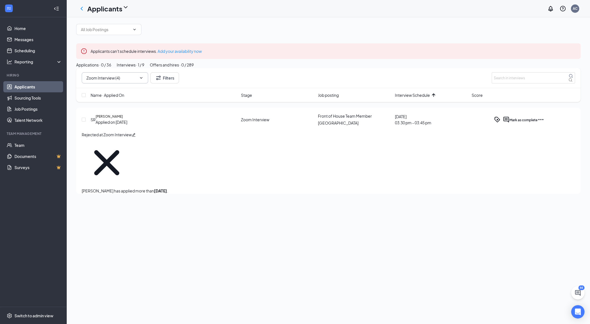
click at [138, 78] on icon "Cross" at bounding box center [138, 78] width 0 height 0
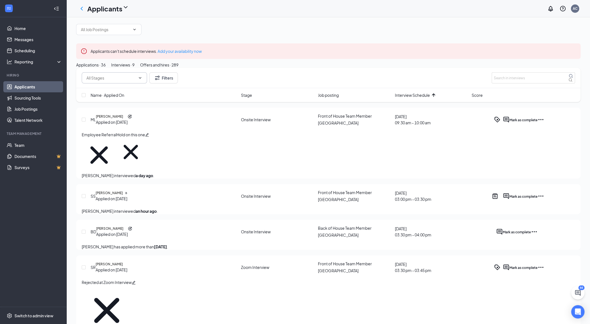
click at [140, 80] on icon "ChevronDown" at bounding box center [140, 78] width 4 height 4
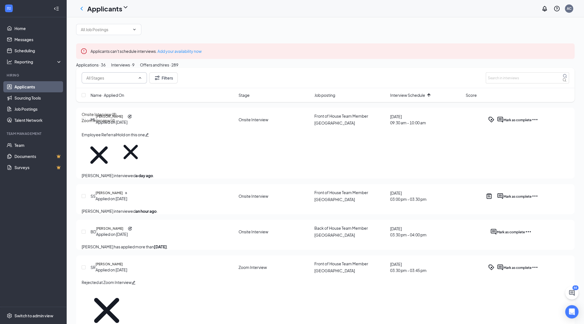
click at [115, 123] on div "Zoom Interview (4)" at bounding box center [98, 120] width 33 height 6
type input "Zoom Interview (4)"
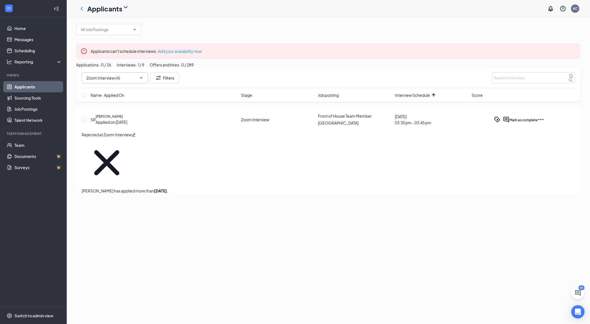
click at [111, 68] on div "Applications · 0 / 36" at bounding box center [93, 65] width 35 height 6
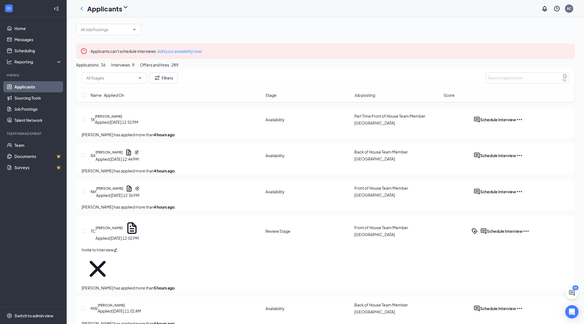
click at [134, 68] on div "Interviews · 9" at bounding box center [122, 65] width 23 height 6
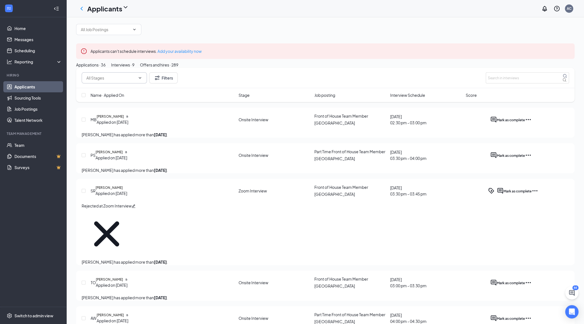
click at [142, 80] on icon "ChevronDown" at bounding box center [140, 78] width 4 height 4
click at [99, 117] on div "Onsite Interview (8)" at bounding box center [115, 114] width 67 height 6
type input "Onsite Interview (8)"
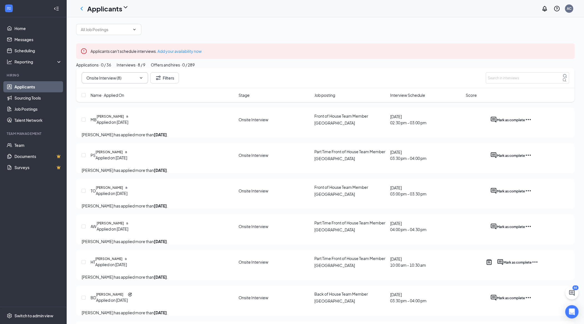
click at [354, 98] on span "Interview Schedule" at bounding box center [407, 95] width 35 height 6
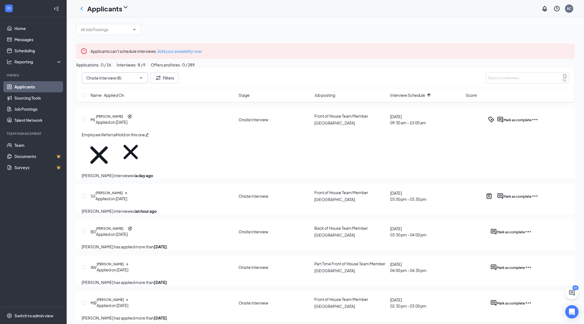
click at [195, 68] on div "Offers and hires · 0 / 289" at bounding box center [173, 65] width 44 height 6
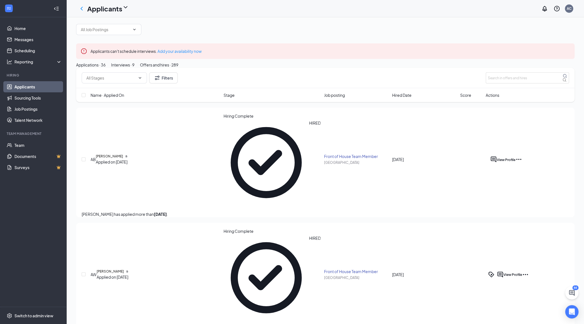
click at [354, 98] on span "Hired Date" at bounding box center [401, 95] width 19 height 6
click at [134, 68] on div "Interviews · 9" at bounding box center [122, 65] width 23 height 6
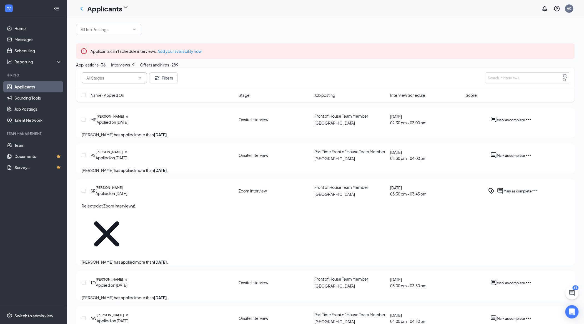
click at [142, 83] on span at bounding box center [114, 77] width 65 height 11
click at [134, 68] on button "Interviews · 9" at bounding box center [122, 65] width 23 height 6
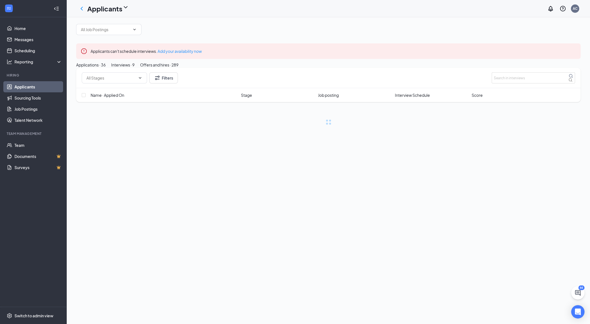
click at [103, 68] on div "Applications · 36" at bounding box center [90, 65] width 29 height 6
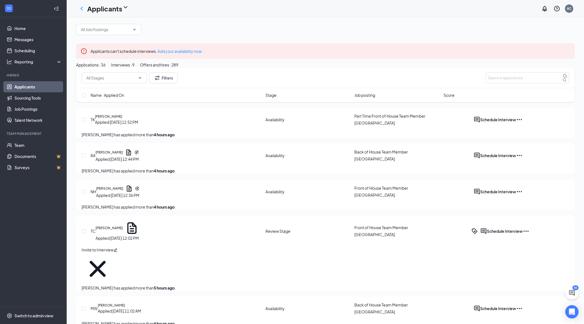
click at [134, 68] on div "Interviews · 9" at bounding box center [122, 65] width 23 height 6
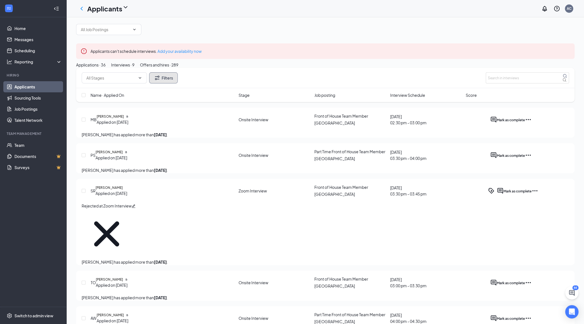
click at [162, 83] on button "Filters" at bounding box center [163, 77] width 29 height 11
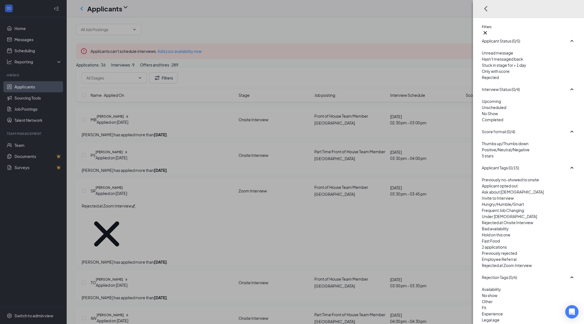
click at [354, 80] on div "Rejected" at bounding box center [528, 77] width 93 height 6
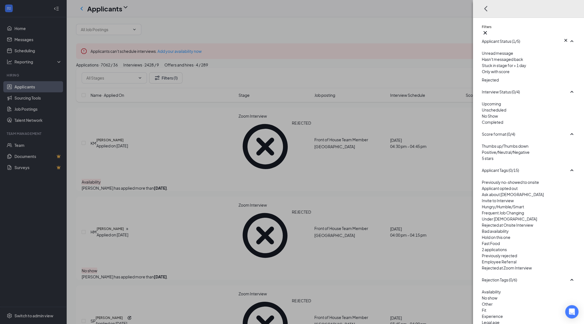
click at [354, 91] on div "Filters Applicant Status (1/5) Unread message Hasn't messaged back Stuck in sta…" at bounding box center [292, 162] width 584 height 324
click at [200, 108] on div "Filters Applicant Status (1/5) Unread message Hasn't messaged back Stuck in sta…" at bounding box center [292, 162] width 584 height 324
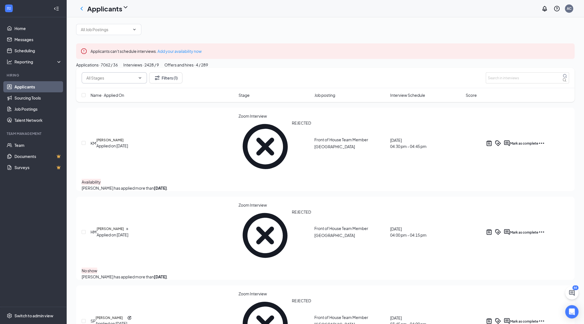
click at [142, 80] on icon "ChevronDown" at bounding box center [140, 78] width 4 height 4
click at [116, 117] on div "Onsite Interview (8)" at bounding box center [99, 114] width 35 height 6
type input "Onsite Interview (8)"
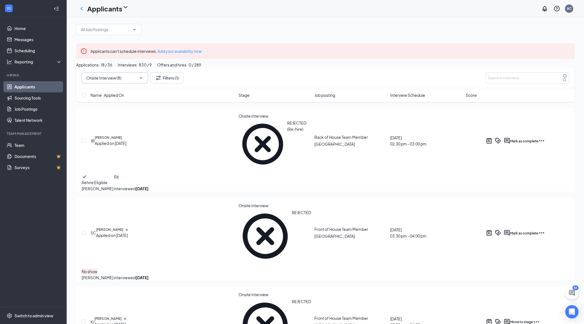
click at [354, 98] on span "Interview Schedule" at bounding box center [407, 95] width 35 height 6
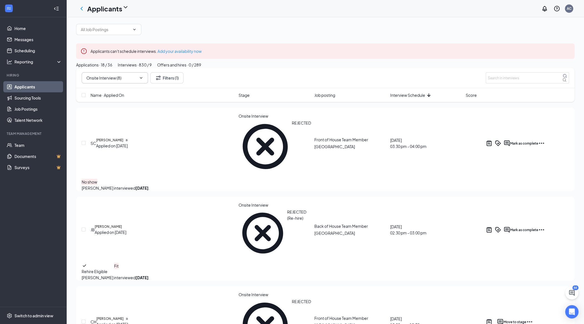
drag, startPoint x: 97, startPoint y: 77, endPoint x: 120, endPoint y: 107, distance: 37.1
click at [97, 68] on div "Applications · 18 / 36" at bounding box center [94, 65] width 36 height 6
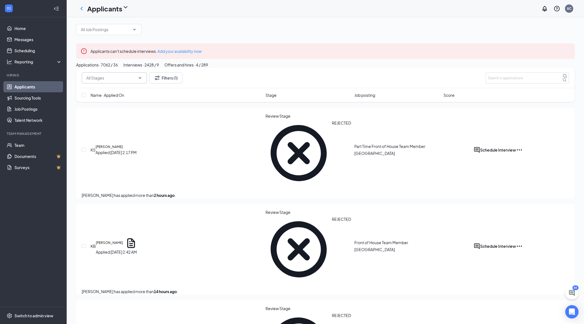
click at [142, 80] on icon "ChevronDown" at bounding box center [140, 78] width 4 height 4
click at [112, 123] on div "Review Stage (2)" at bounding box center [97, 120] width 30 height 6
type input "Review Stage (2)"
click at [175, 83] on button "Filters (1)" at bounding box center [166, 77] width 33 height 11
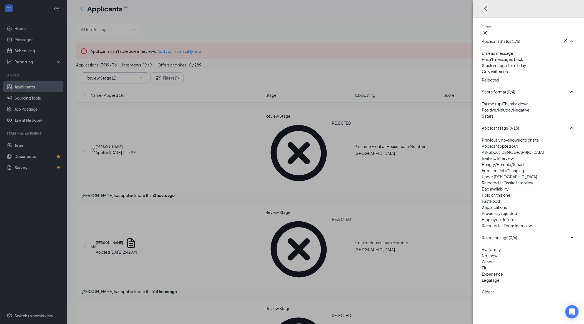
click at [354, 83] on div "Applicant Status (1/5) Unread message Hasn't messaged back Stuck in stage for >…" at bounding box center [528, 163] width 93 height 251
click at [354, 77] on img at bounding box center [483, 75] width 3 height 2
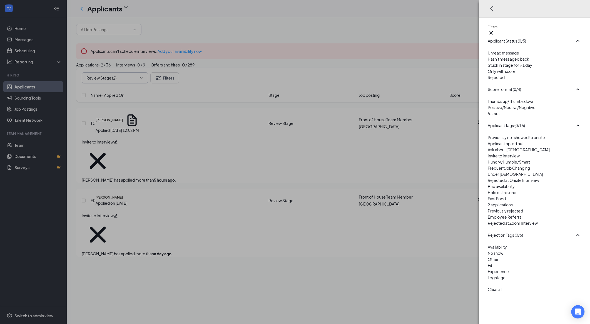
click at [214, 132] on div "Filters Applicant Status (0/5) Unread message Hasn't messaged back Stuck in sta…" at bounding box center [295, 162] width 590 height 324
click at [354, 29] on button "button" at bounding box center [491, 32] width 7 height 7
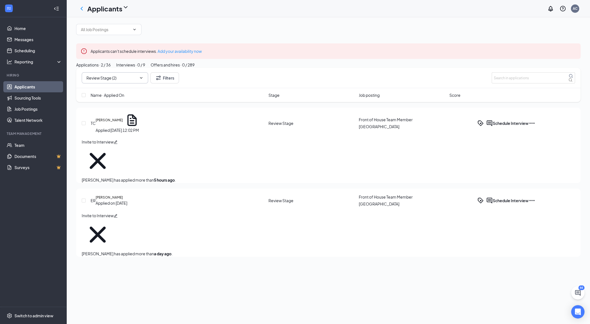
click at [145, 68] on div "Interviews · 0 / 9" at bounding box center [130, 65] width 29 height 6
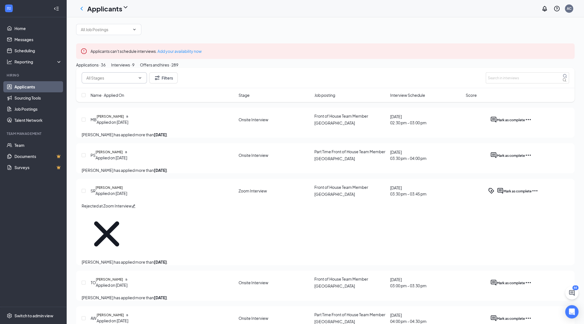
click at [125, 81] on input "text" at bounding box center [110, 78] width 49 height 6
click at [115, 123] on div "Zoom Interview (1)" at bounding box center [98, 120] width 33 height 6
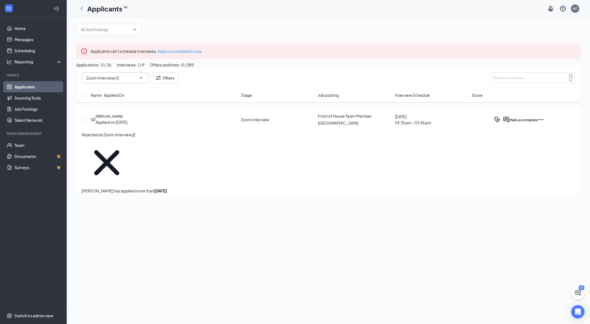
click at [129, 81] on input "Zoom Interview (1)" at bounding box center [110, 78] width 49 height 6
click at [116, 117] on div "Onsite Interview (8)" at bounding box center [99, 114] width 35 height 6
type input "Onsite Interview (8)"
